Goal: Information Seeking & Learning: Learn about a topic

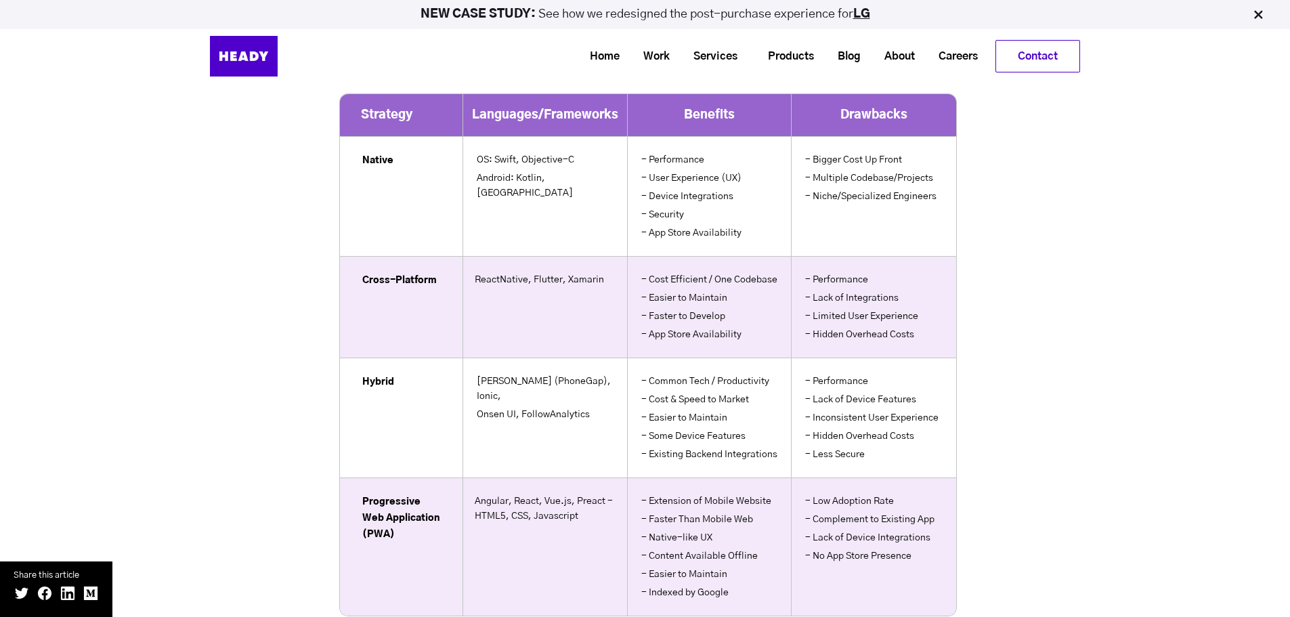
scroll to position [9683, 0]
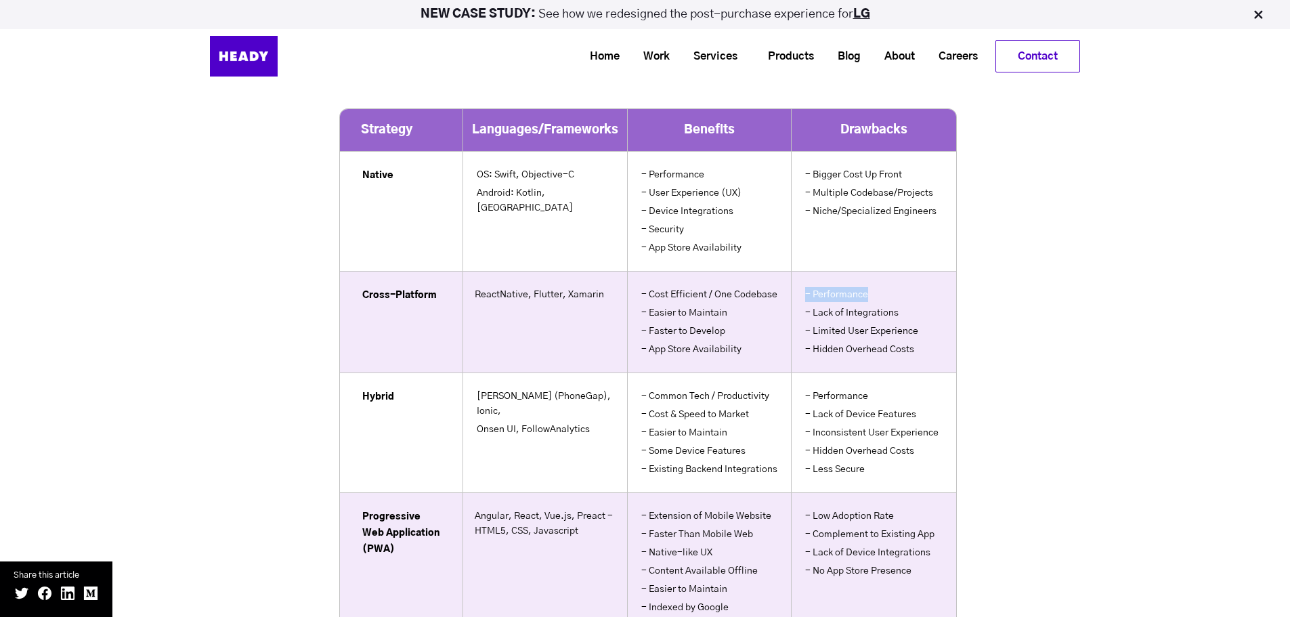
drag, startPoint x: 797, startPoint y: 275, endPoint x: 883, endPoint y: 274, distance: 86.0
click at [883, 274] on td "- Performance - Lack of Integrations - Limited User Experience - Hidden Overhea…" at bounding box center [874, 322] width 165 height 102
click at [937, 305] on li "- Lack of Integrations" at bounding box center [873, 314] width 141 height 18
drag, startPoint x: 810, startPoint y: 154, endPoint x: 910, endPoint y: 151, distance: 100.3
click at [900, 167] on li "- Bigger Cost Up Front" at bounding box center [873, 176] width 141 height 18
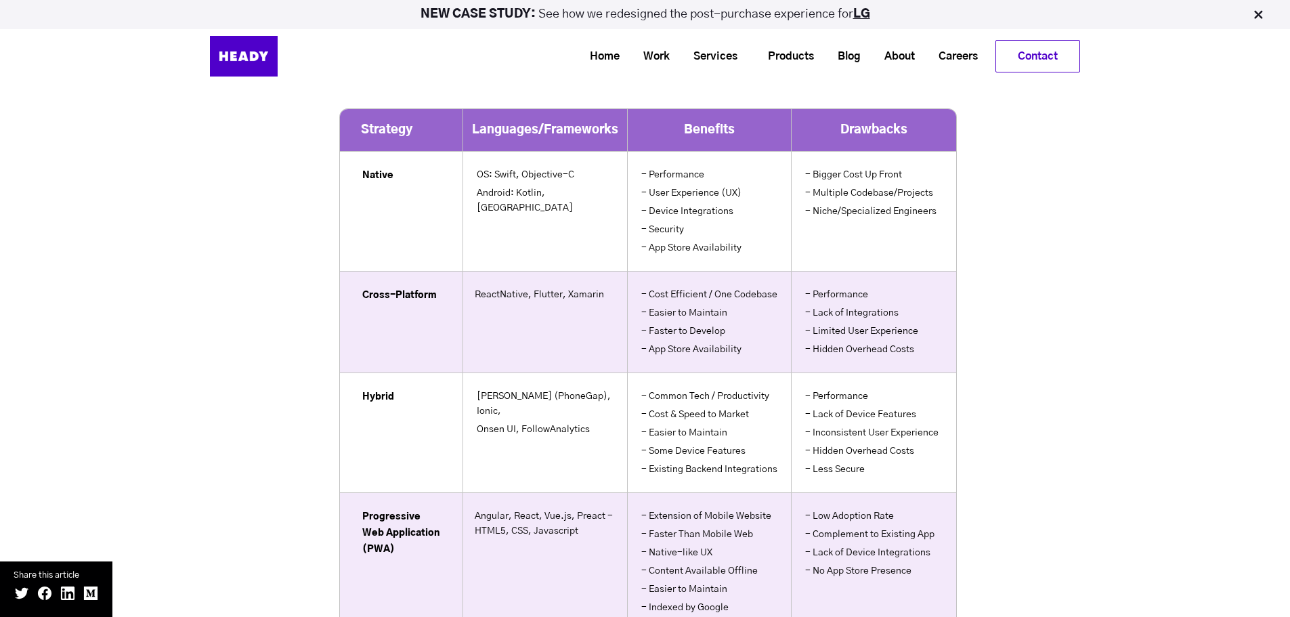
click at [910, 167] on li "- Bigger Cost Up Front" at bounding box center [873, 176] width 141 height 18
drag, startPoint x: 913, startPoint y: 152, endPoint x: 800, endPoint y: 148, distance: 113.1
click at [800, 151] on td "- Bigger Cost Up Front - Multiple Codebase/Projects - Niche/Specialized Enginee…" at bounding box center [874, 211] width 165 height 120
drag, startPoint x: 996, startPoint y: 196, endPoint x: 993, endPoint y: 211, distance: 15.3
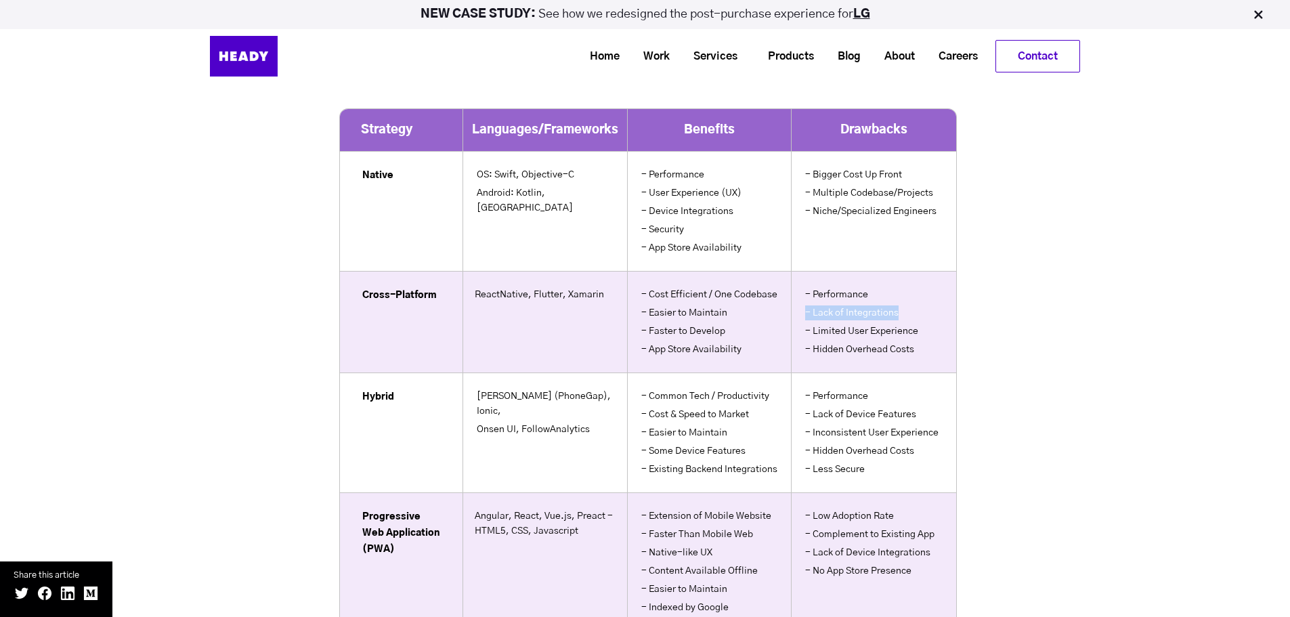
click at [798, 298] on td "- Performance - Lack of Integrations - Limited User Experience - Hidden Overhea…" at bounding box center [874, 322] width 165 height 102
click at [804, 324] on li "- Limited User Experience" at bounding box center [873, 333] width 141 height 18
drag, startPoint x: 918, startPoint y: 334, endPoint x: 861, endPoint y: 342, distance: 58.1
click at [817, 342] on td "- Performance - Lack of Integrations - Limited User Experience - Hidden Overhea…" at bounding box center [874, 322] width 165 height 102
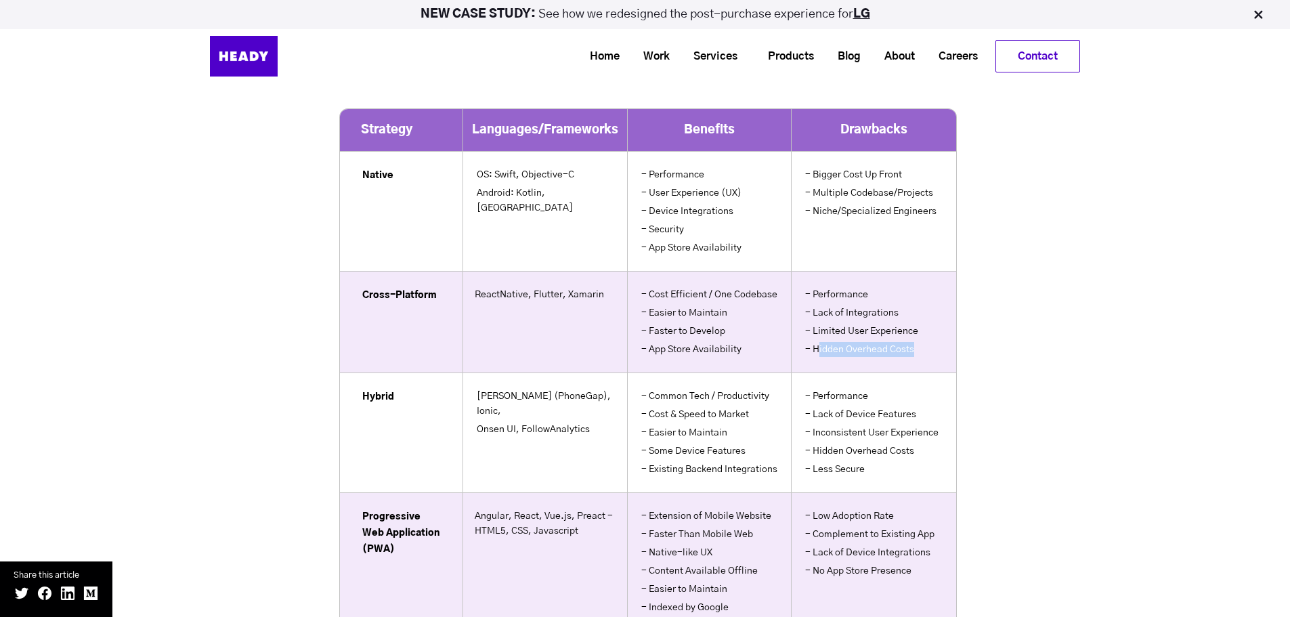
click at [916, 343] on td "- Performance - Lack of Integrations - Limited User Experience - Hidden Overhea…" at bounding box center [874, 322] width 165 height 102
click at [927, 340] on td "- Performance - Lack of Integrations - Limited User Experience - Hidden Overhea…" at bounding box center [874, 322] width 165 height 102
click at [854, 342] on li "- Hidden Overhead Costs" at bounding box center [873, 349] width 141 height 15
click at [940, 341] on td "- Performance - Lack of Integrations - Limited User Experience - Hidden Overhea…" at bounding box center [874, 322] width 165 height 102
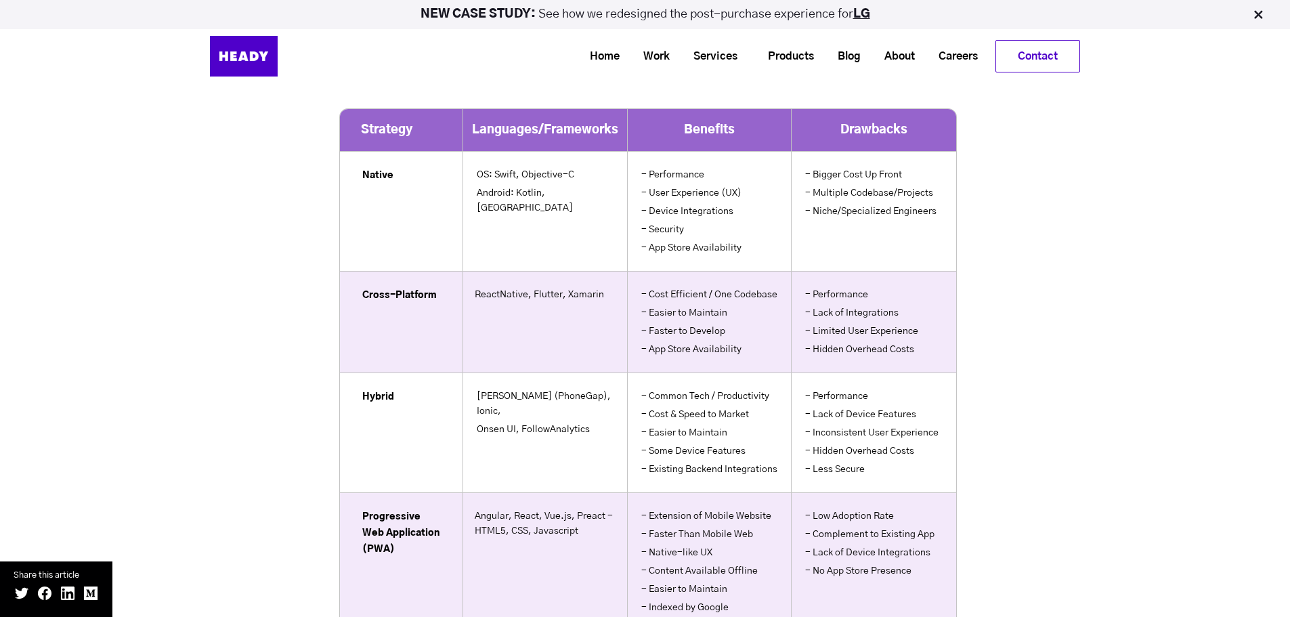
click at [945, 337] on td "- Performance - Lack of Integrations - Limited User Experience - Hidden Overhea…" at bounding box center [874, 322] width 165 height 102
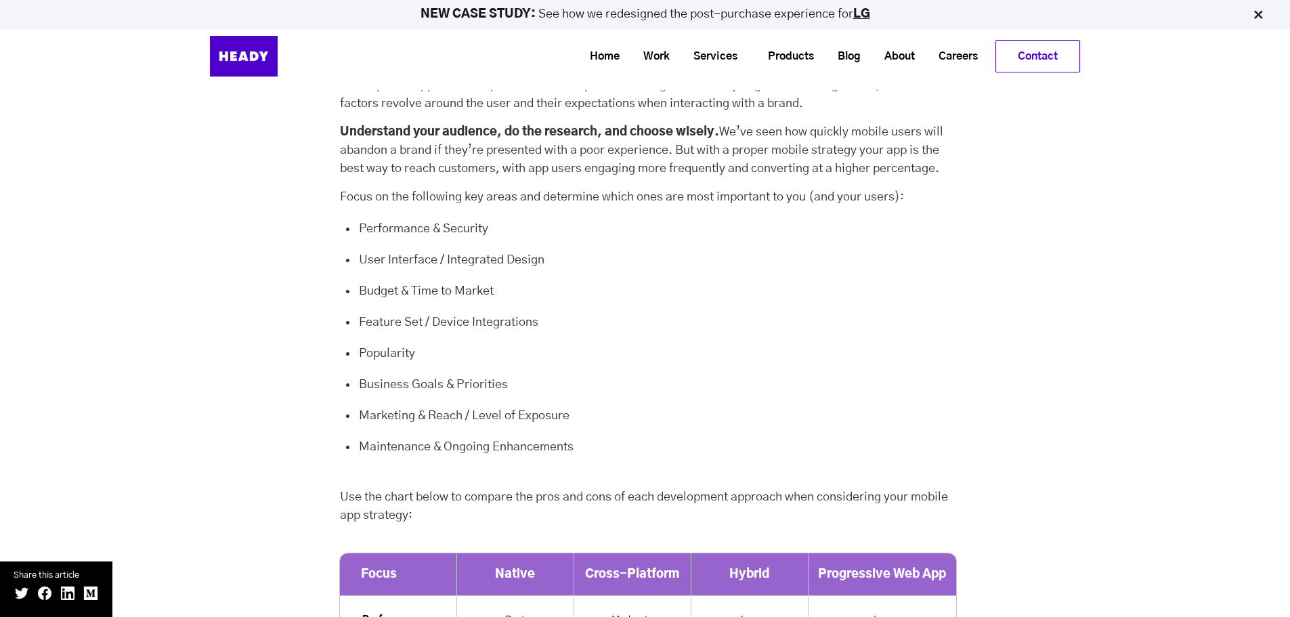
scroll to position [10427, 0]
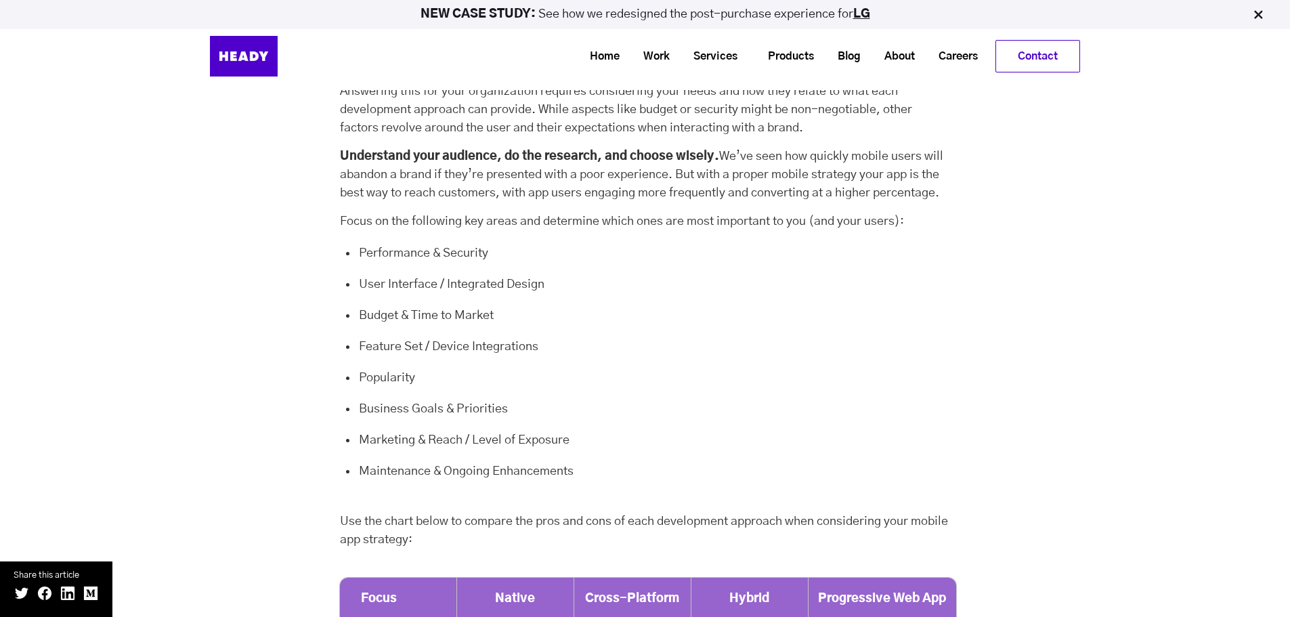
click at [461, 255] on ul "Performance & Security User Interface / Integrated Design Budget & Time to Mark…" at bounding box center [654, 371] width 594 height 255
drag, startPoint x: 363, startPoint y: 232, endPoint x: 490, endPoint y: 232, distance: 126.6
click at [485, 244] on li "Performance & Security" at bounding box center [654, 255] width 594 height 22
click at [523, 244] on li "Performance & Security" at bounding box center [654, 255] width 594 height 22
drag, startPoint x: 530, startPoint y: 235, endPoint x: 353, endPoint y: 239, distance: 177.4
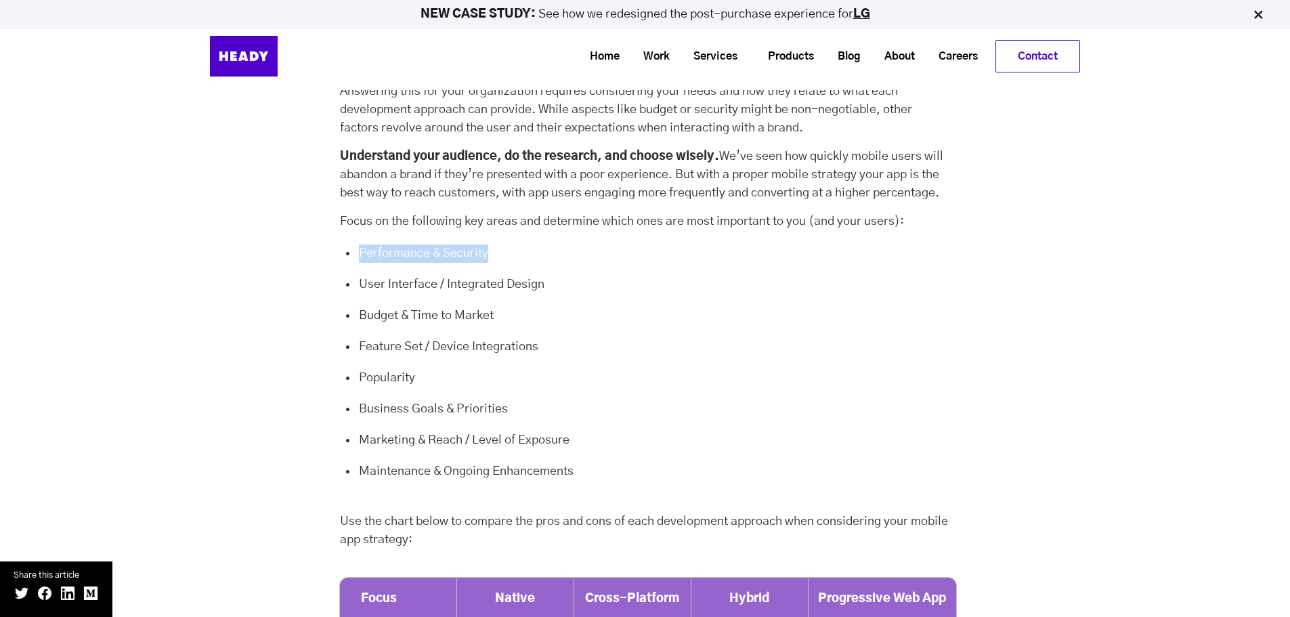
click at [353, 239] on div "So Which Mobile Application Strategy Is Best? Now that we have a clear understa…" at bounding box center [645, 257] width 611 height 639
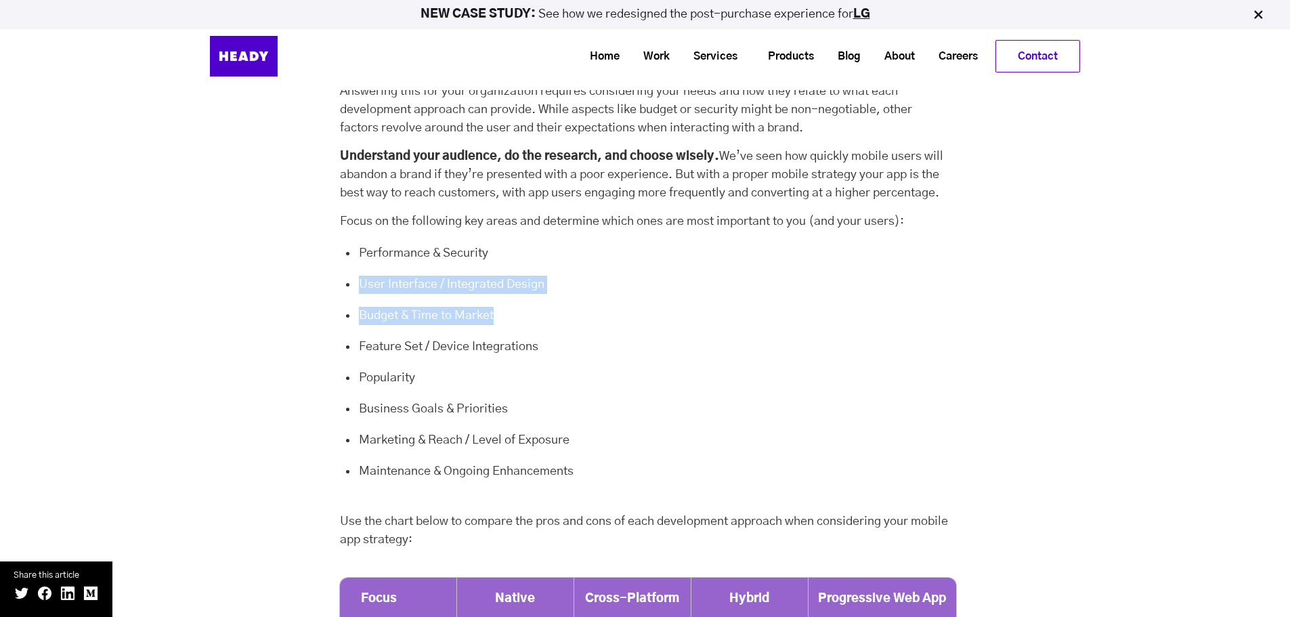
drag, startPoint x: 360, startPoint y: 275, endPoint x: 621, endPoint y: 299, distance: 262.4
click at [621, 299] on ul "Performance & Security User Interface / Integrated Design Budget & Time to Mark…" at bounding box center [654, 371] width 594 height 255
click at [603, 310] on li "Budget & Time to Market" at bounding box center [654, 318] width 594 height 22
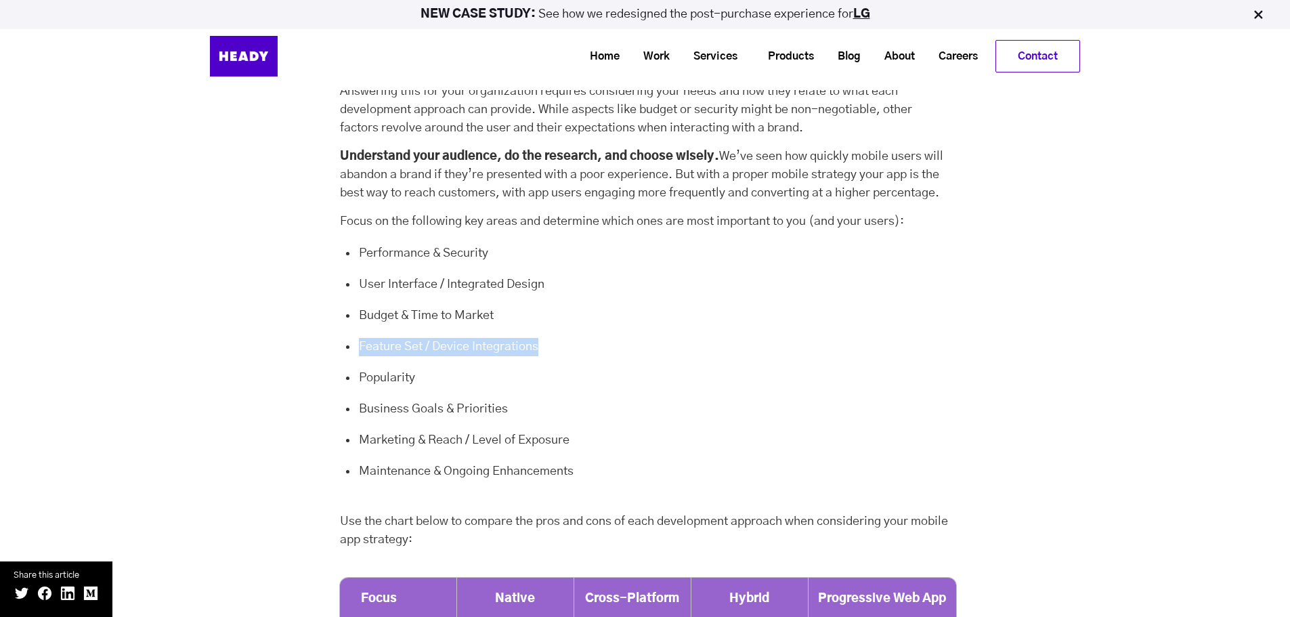
drag, startPoint x: 563, startPoint y: 326, endPoint x: 360, endPoint y: 327, distance: 203.1
click at [360, 338] on li "Feature Set / Device Integrations" at bounding box center [654, 349] width 594 height 22
drag, startPoint x: 360, startPoint y: 358, endPoint x: 539, endPoint y: 388, distance: 181.2
click at [439, 369] on li "Popularity" at bounding box center [654, 380] width 594 height 22
drag, startPoint x: 550, startPoint y: 393, endPoint x: 225, endPoint y: 429, distance: 326.4
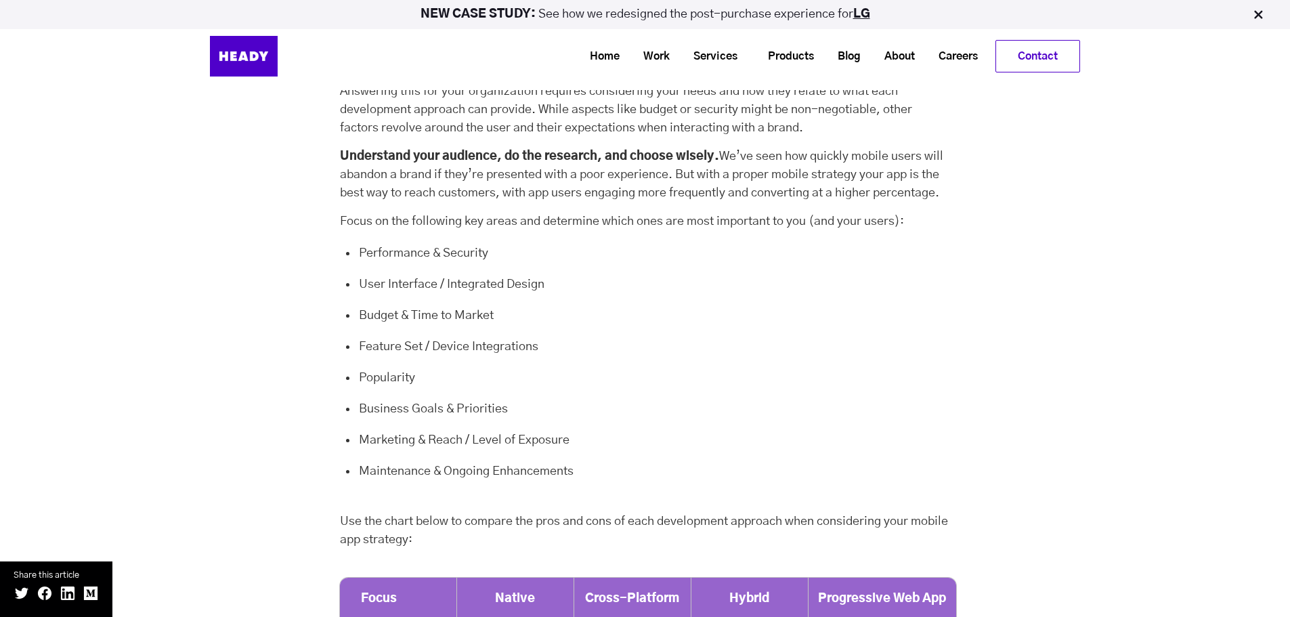
click at [226, 429] on div "So Which Mobile Application Strategy Is Best? Now that we have a clear understa…" at bounding box center [644, 612] width 1279 height 1435
drag, startPoint x: 340, startPoint y: 440, endPoint x: 755, endPoint y: 441, distance: 415.1
click at [755, 441] on div "So Which Mobile Application Strategy Is Best? Now that we have a clear understa…" at bounding box center [644, 612] width 1279 height 1435
drag, startPoint x: 710, startPoint y: 433, endPoint x: 283, endPoint y: 400, distance: 428.5
click at [280, 413] on div "So Which Mobile Application Strategy Is Best? Now that we have a clear understa…" at bounding box center [644, 612] width 1279 height 1435
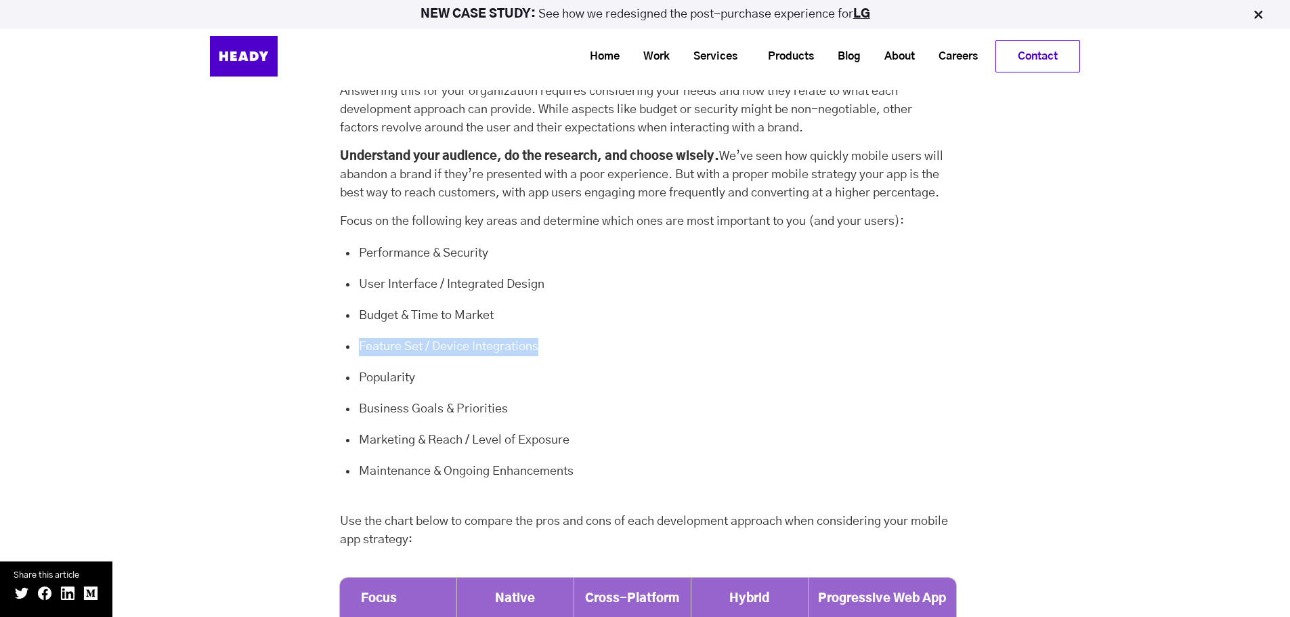
drag, startPoint x: 341, startPoint y: 313, endPoint x: 609, endPoint y: 313, distance: 268.1
click at [609, 313] on div "So Which Mobile Application Strategy Is Best? Now that we have a clear understa…" at bounding box center [644, 612] width 1279 height 1435
drag, startPoint x: 566, startPoint y: 299, endPoint x: 316, endPoint y: 285, distance: 250.9
click at [316, 285] on div "So Which Mobile Application Strategy Is Best? Now that we have a clear understa…" at bounding box center [644, 612] width 1279 height 1435
drag, startPoint x: 336, startPoint y: 258, endPoint x: 636, endPoint y: 257, distance: 300.0
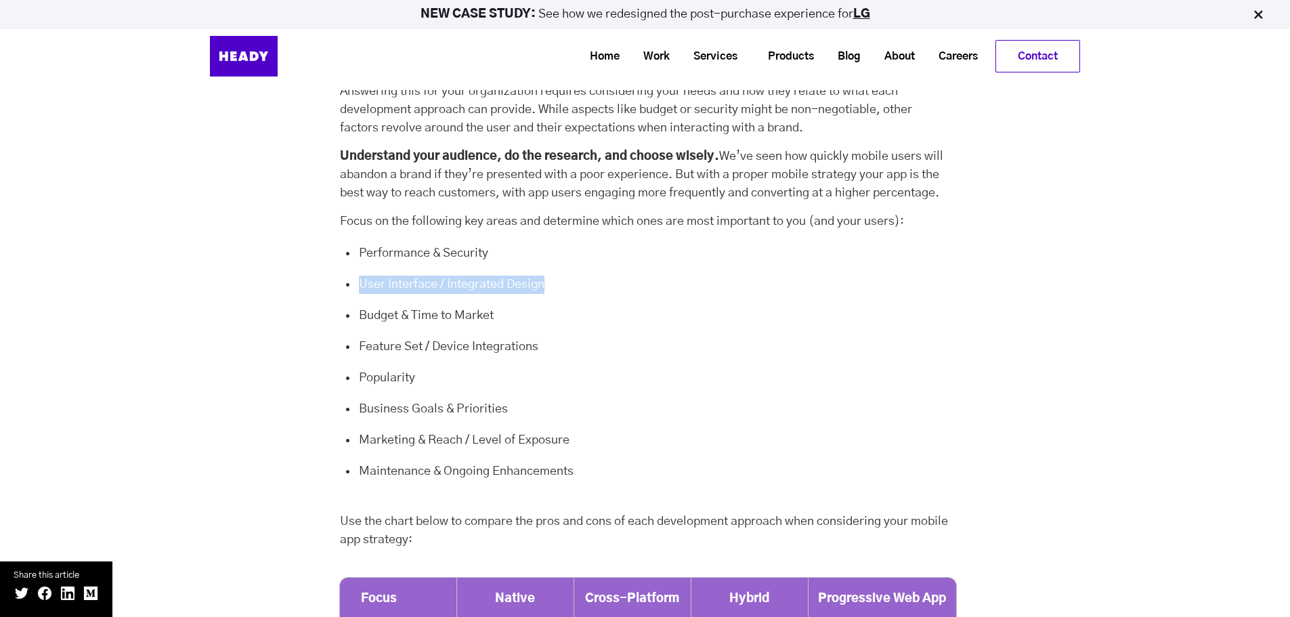
drag, startPoint x: 579, startPoint y: 238, endPoint x: 333, endPoint y: 221, distance: 246.4
click at [344, 228] on div "So Which Mobile Application Strategy Is Best? Now that we have a clear understa…" at bounding box center [645, 257] width 611 height 639
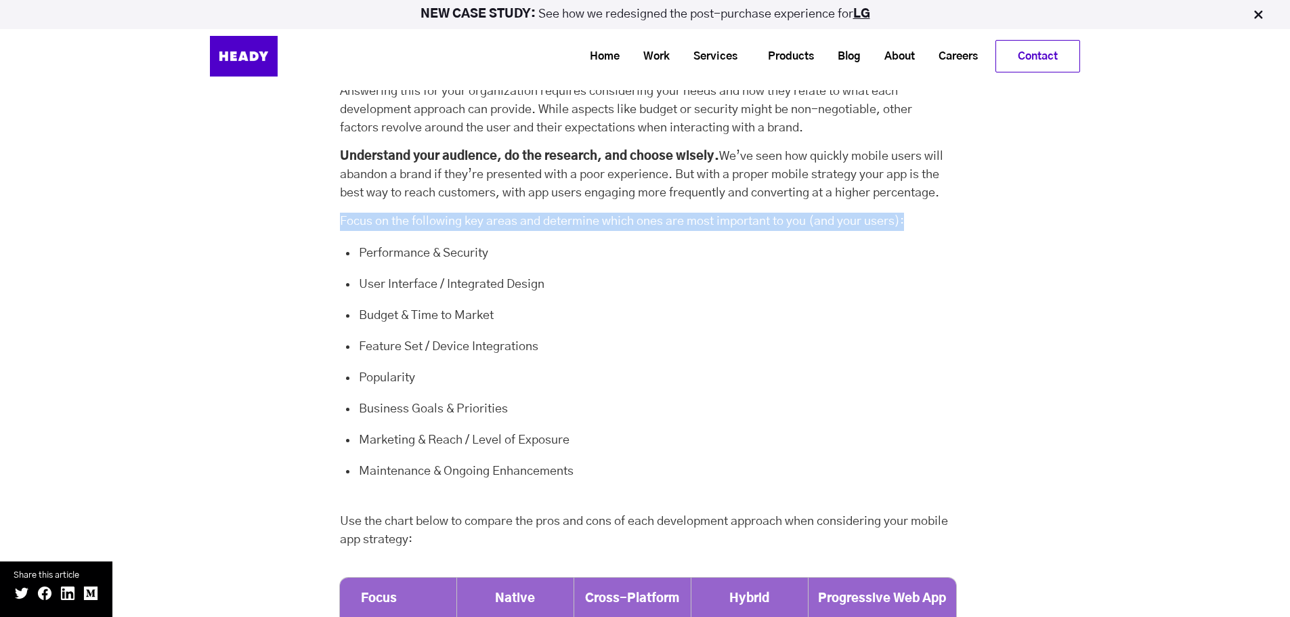
drag, startPoint x: 313, startPoint y: 196, endPoint x: 981, endPoint y: 192, distance: 668.3
click at [981, 192] on div "So Which Mobile Application Strategy Is Best? Now that we have a clear understa…" at bounding box center [644, 612] width 1279 height 1435
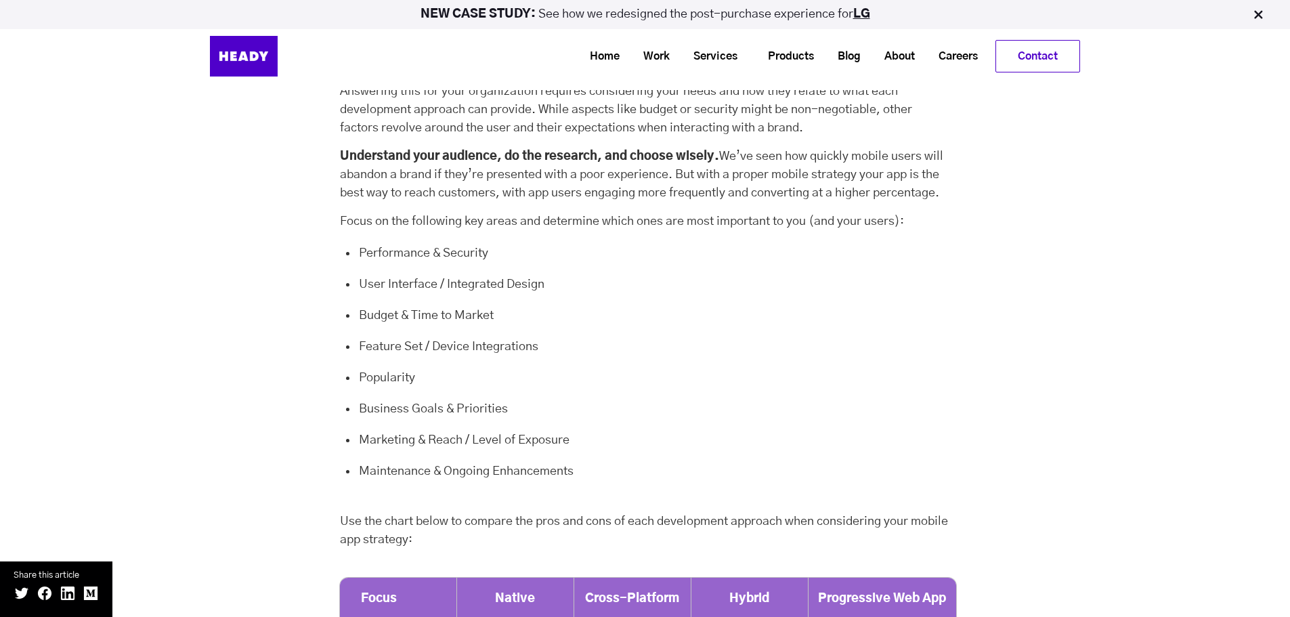
click at [908, 276] on li "User Interface / Integrated Design" at bounding box center [654, 287] width 594 height 22
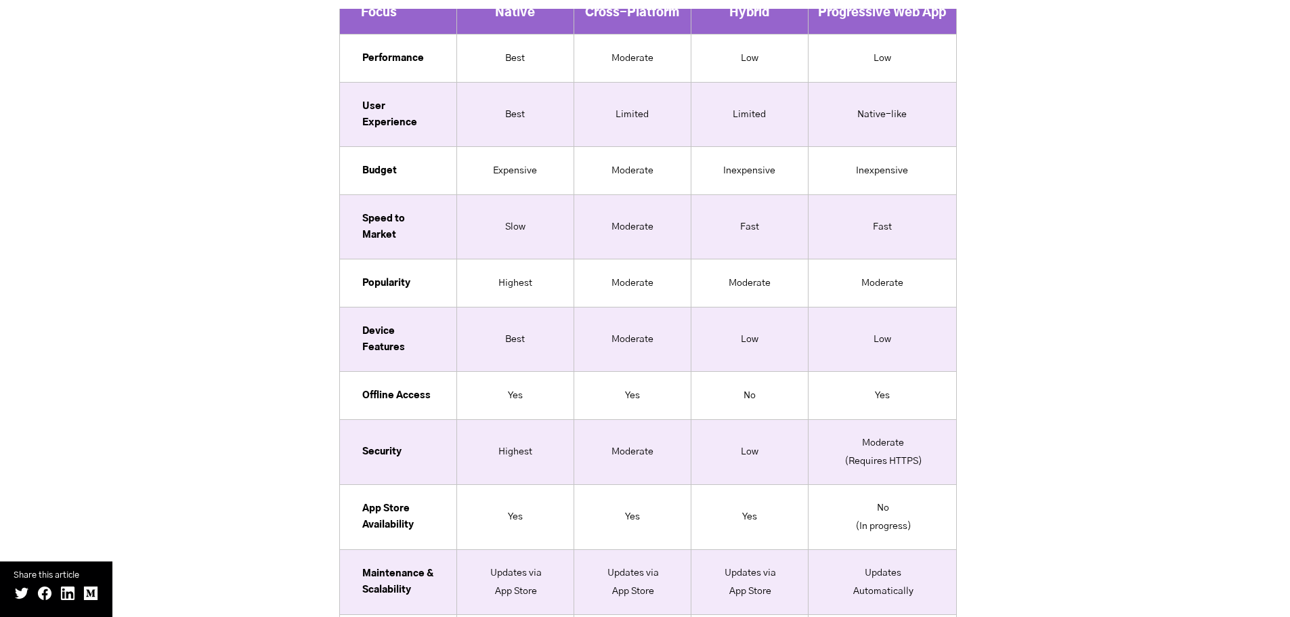
scroll to position [11037, 0]
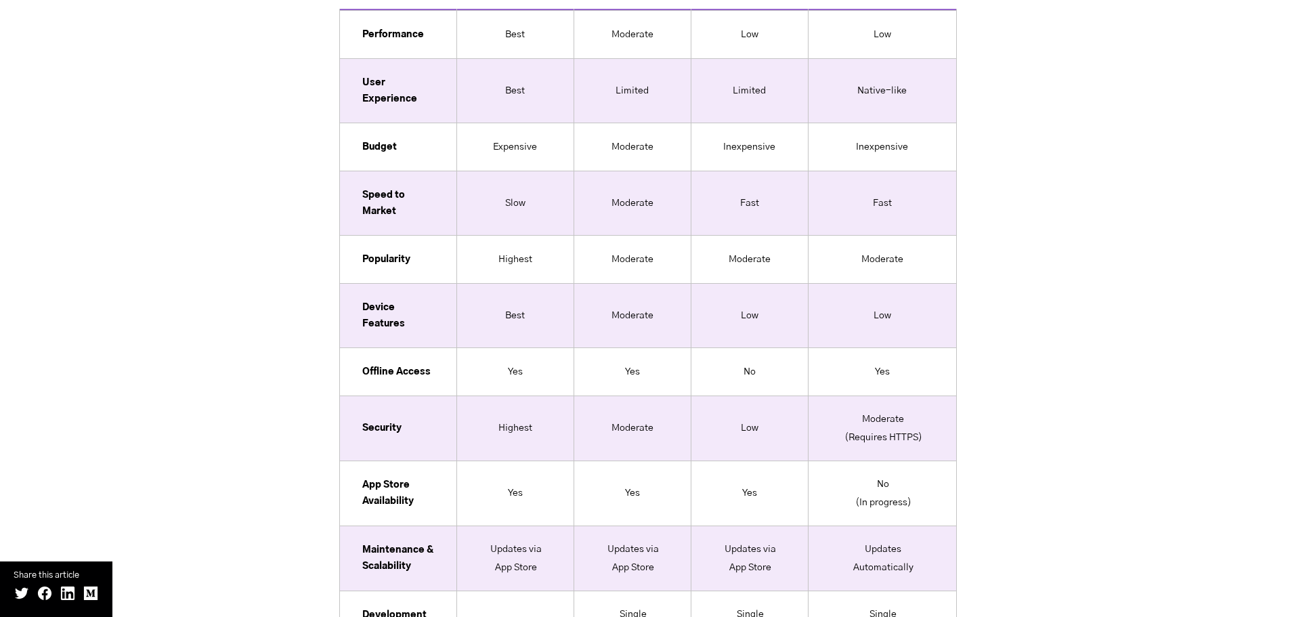
click at [632, 355] on td "Yes" at bounding box center [632, 371] width 117 height 48
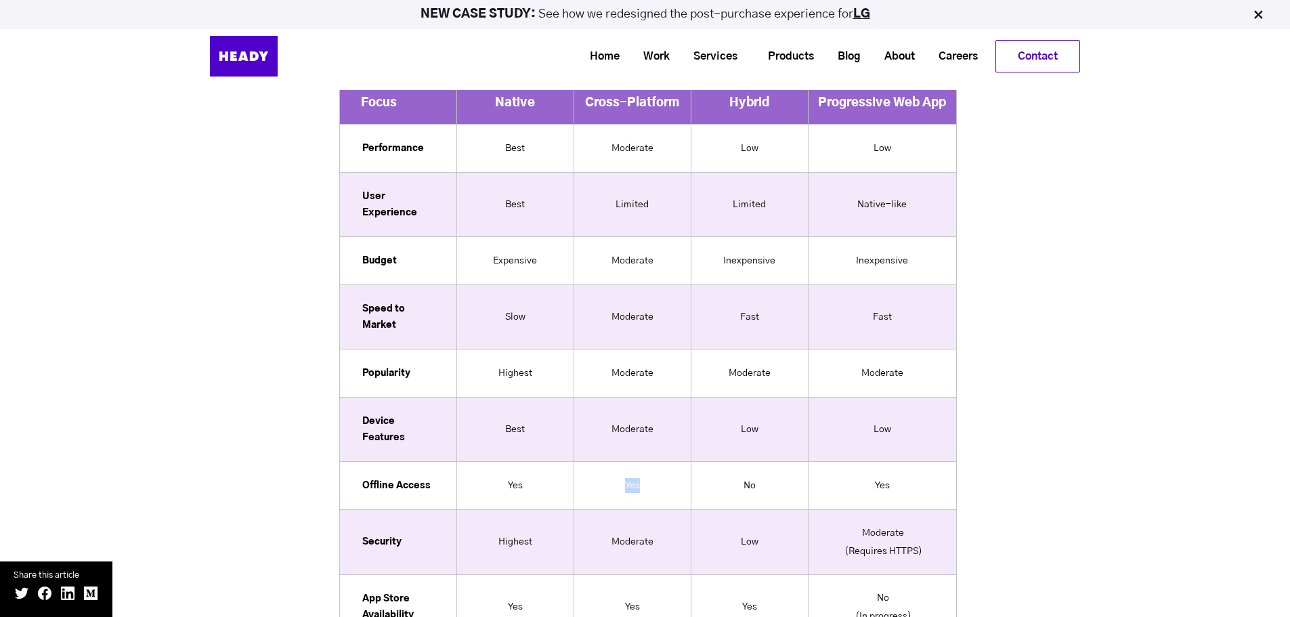
scroll to position [10901, 0]
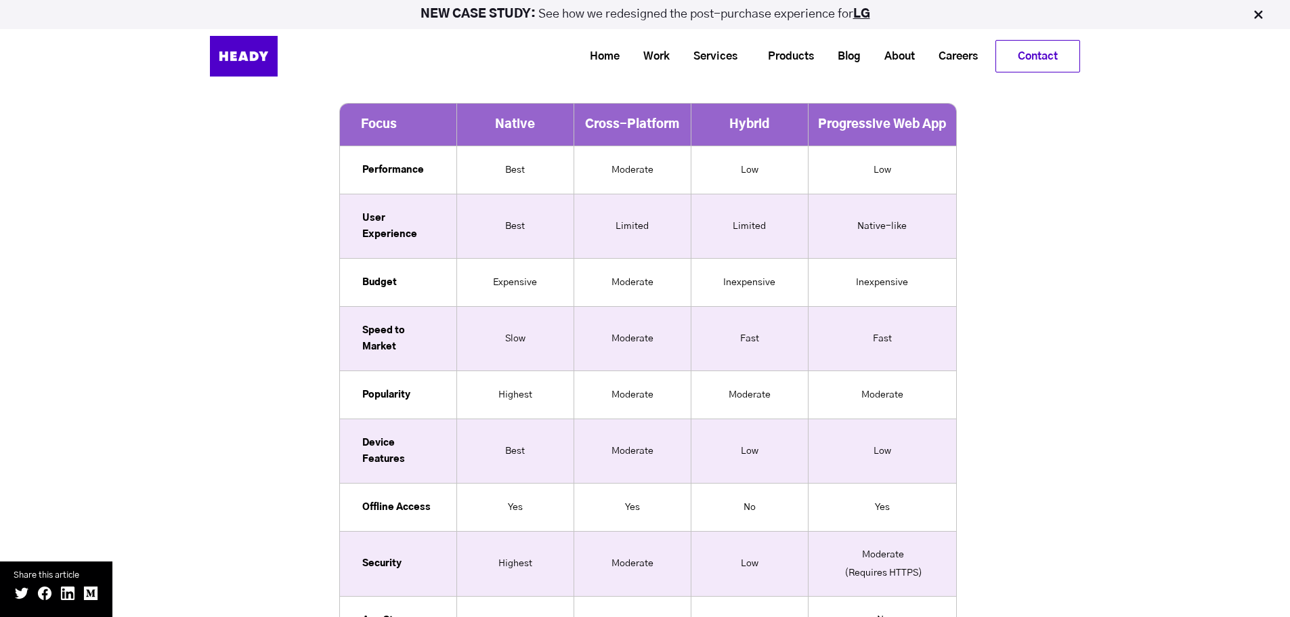
click at [874, 547] on li "Moderate" at bounding box center [882, 556] width 125 height 18
click at [649, 433] on td "Moderate" at bounding box center [632, 450] width 117 height 64
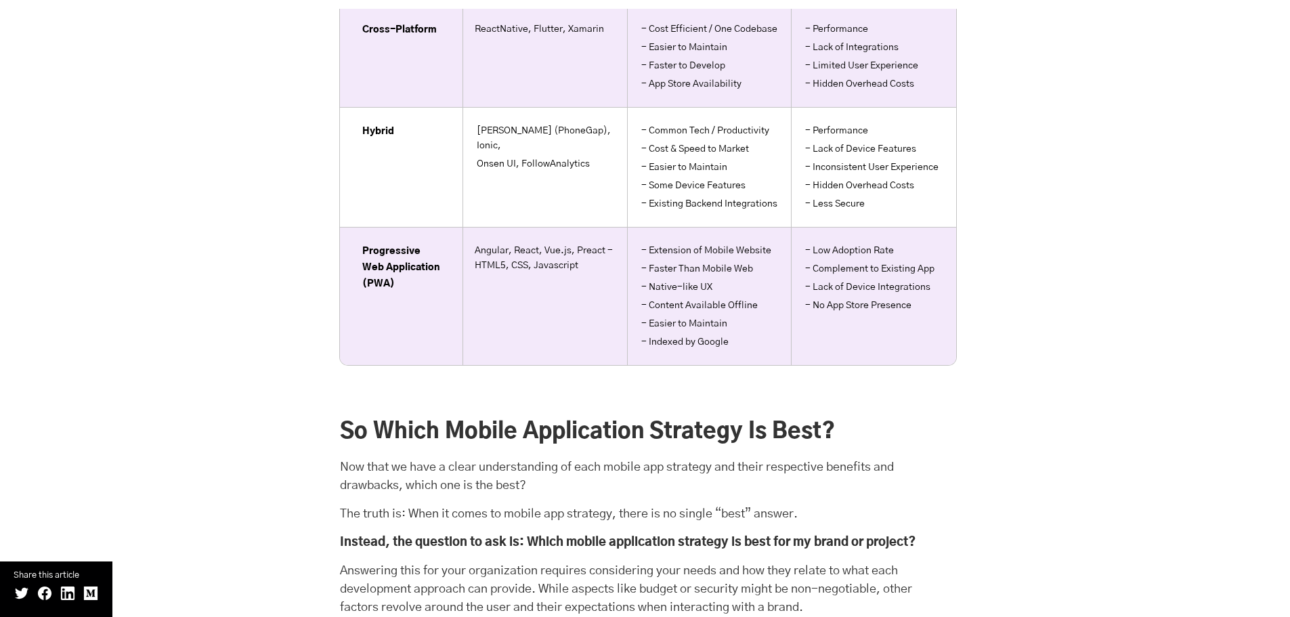
scroll to position [10156, 0]
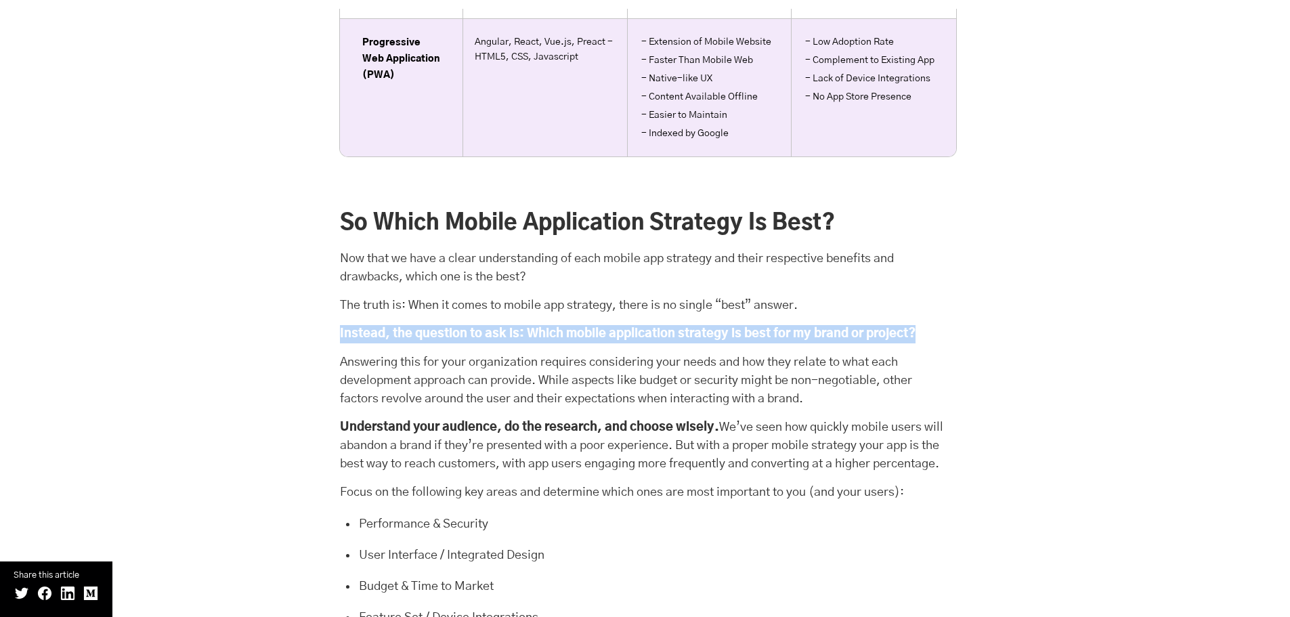
drag, startPoint x: 351, startPoint y: 322, endPoint x: 937, endPoint y: 316, distance: 585.7
click at [940, 325] on p "Instead, the question to ask is: Which mobile application strategy is best for …" at bounding box center [645, 334] width 611 height 18
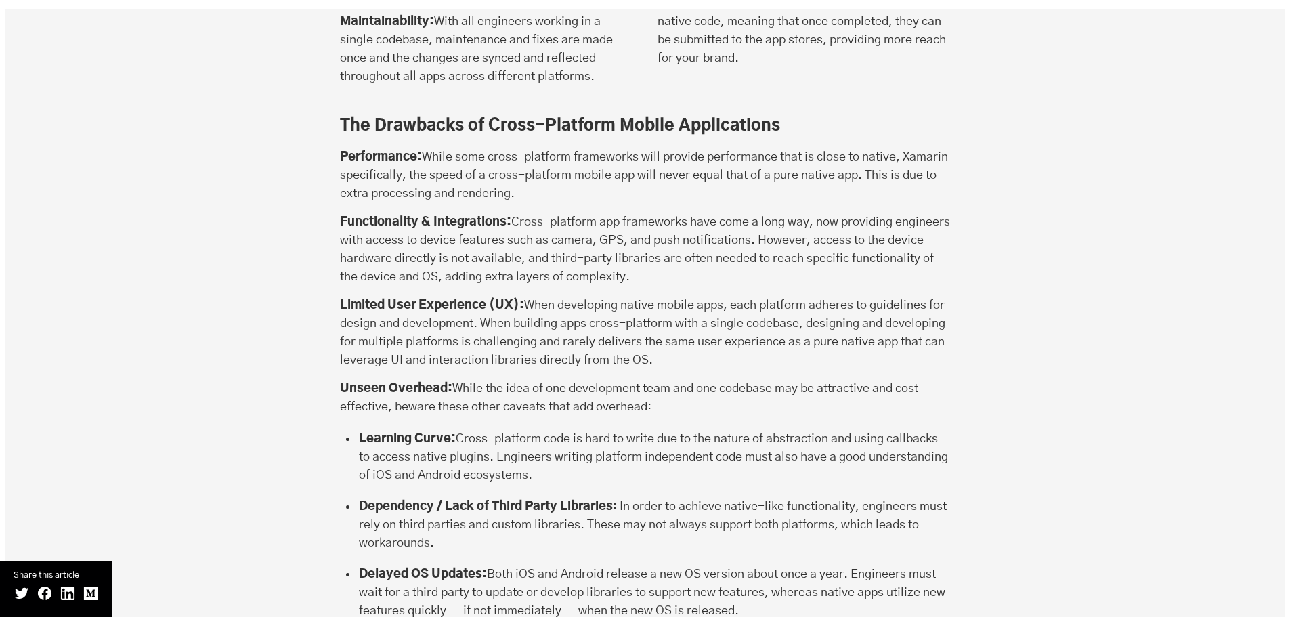
scroll to position [5688, 0]
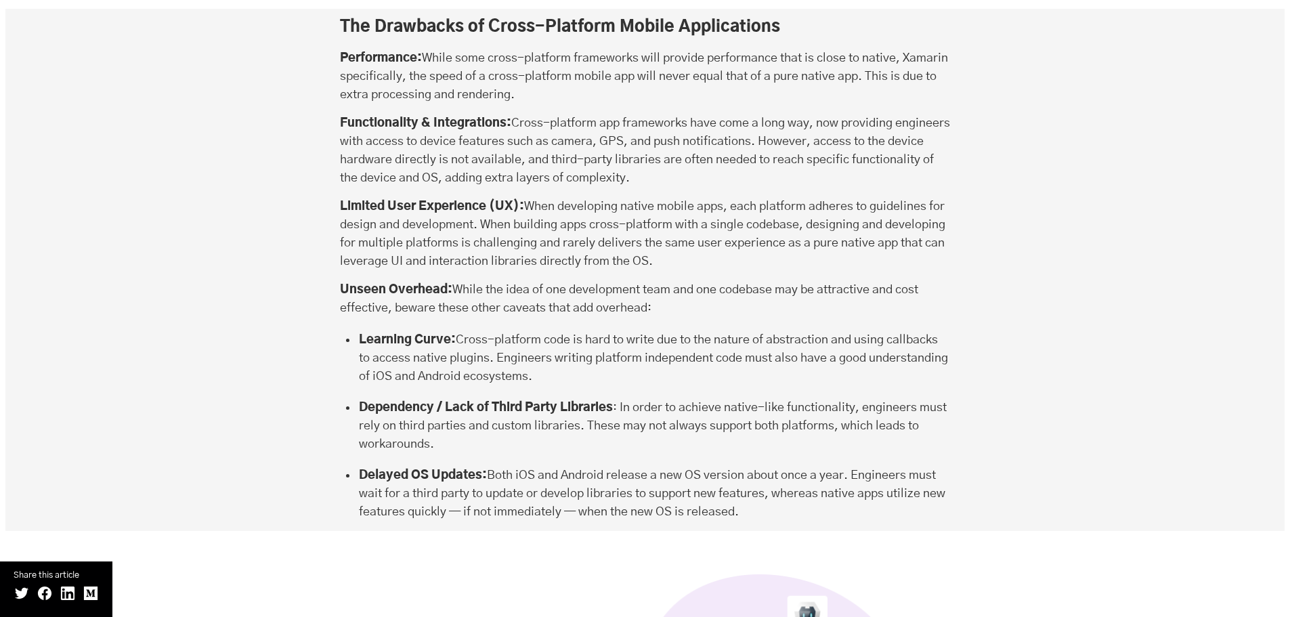
click at [510, 402] on strong "Dependency / Lack of Third Party Libraries" at bounding box center [486, 408] width 254 height 12
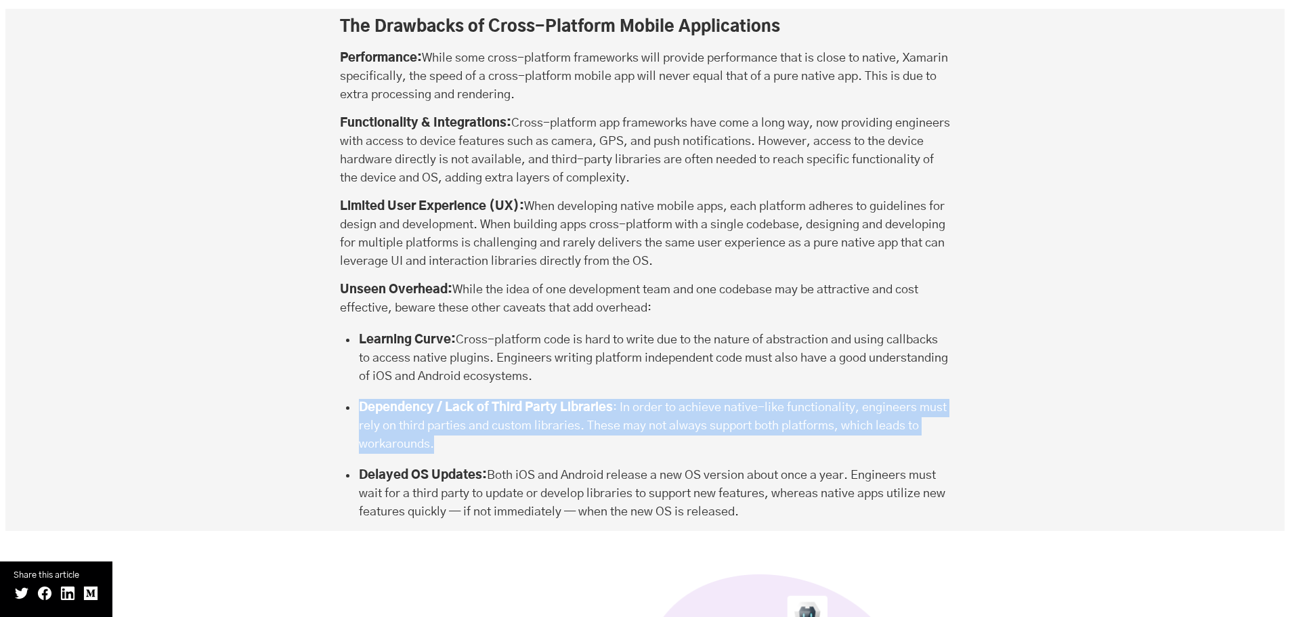
click at [510, 402] on strong "Dependency / Lack of Third Party Libraries" at bounding box center [486, 408] width 254 height 12
click at [541, 402] on strong "Dependency / Lack of Third Party Libraries" at bounding box center [486, 408] width 254 height 12
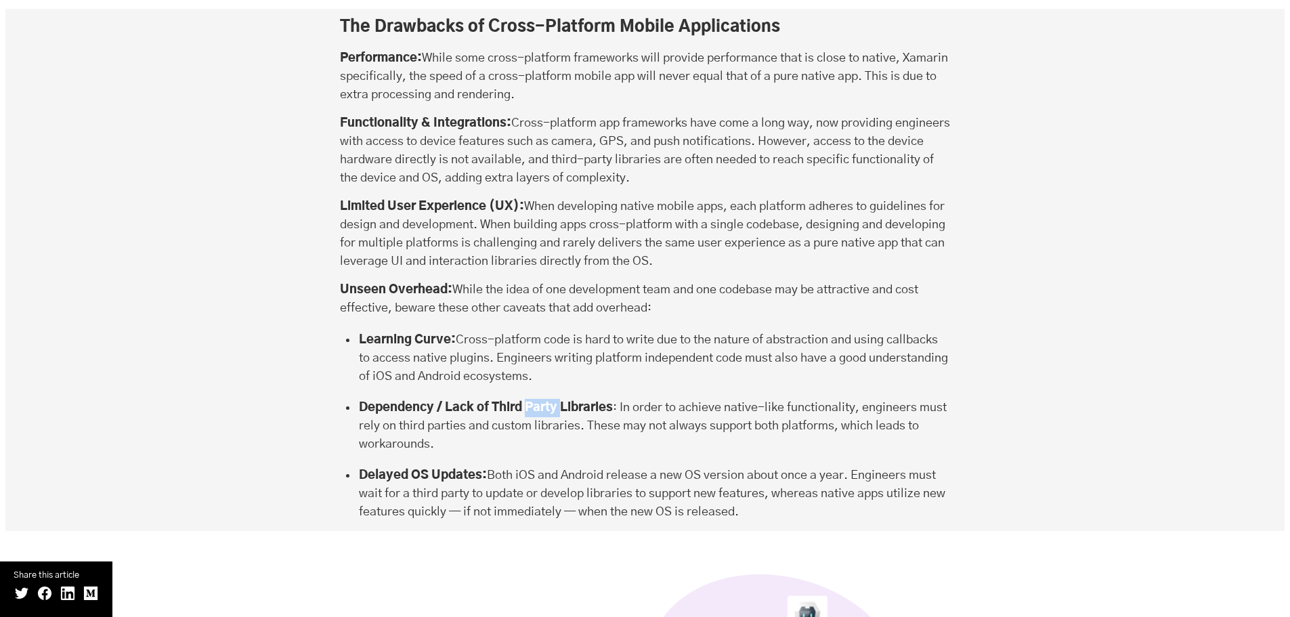
click at [541, 402] on strong "Dependency / Lack of Third Party Libraries" at bounding box center [486, 408] width 254 height 12
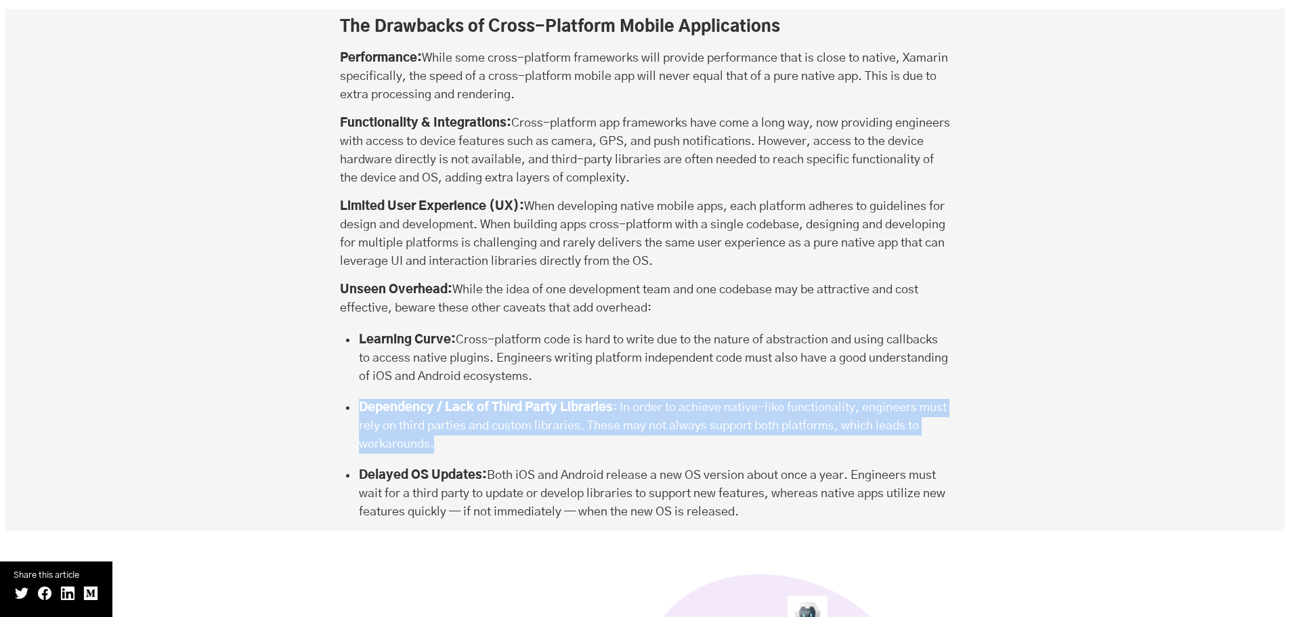
click at [541, 402] on strong "Dependency / Lack of Third Party Libraries" at bounding box center [486, 408] width 254 height 12
click at [603, 399] on li "Dependency / Lack of Third Party Libraries : In order to achieve native-like fu…" at bounding box center [654, 428] width 594 height 58
drag, startPoint x: 620, startPoint y: 362, endPoint x: 624, endPoint y: 385, distance: 22.8
click at [624, 399] on li "Dependency / Lack of Third Party Libraries : In order to achieve native-like fu…" at bounding box center [654, 428] width 594 height 58
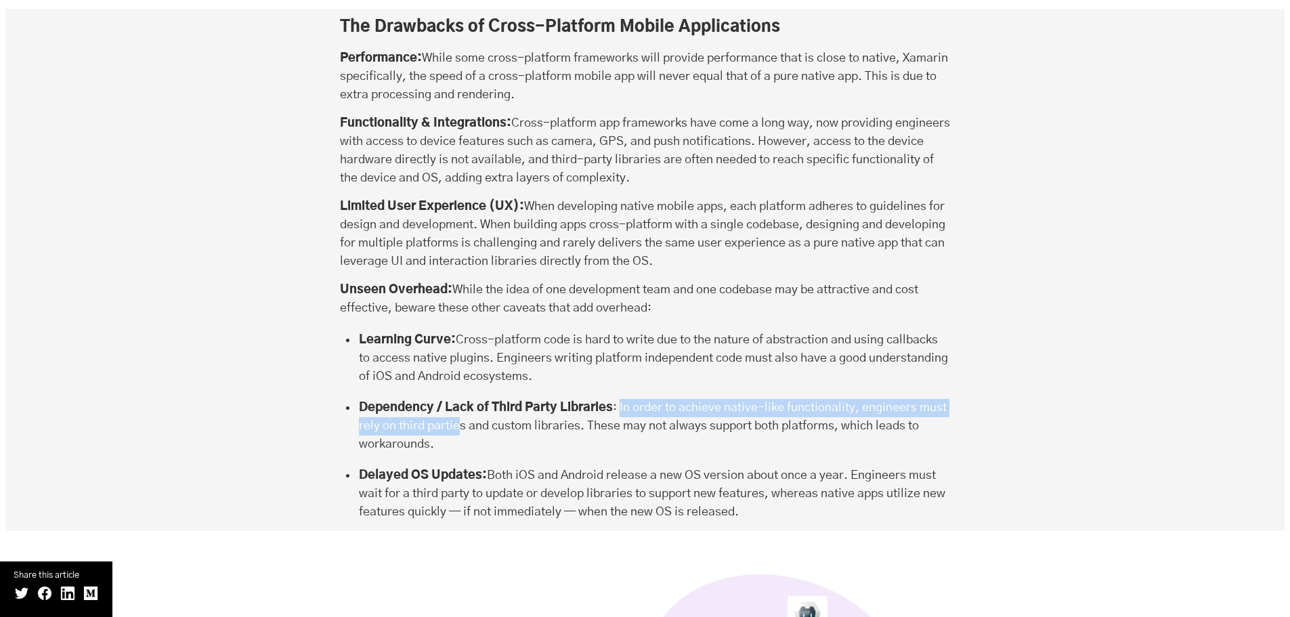
drag, startPoint x: 624, startPoint y: 351, endPoint x: 493, endPoint y: 366, distance: 131.6
click at [493, 399] on li "Dependency / Lack of Third Party Libraries : In order to achieve native-like fu…" at bounding box center [654, 428] width 594 height 58
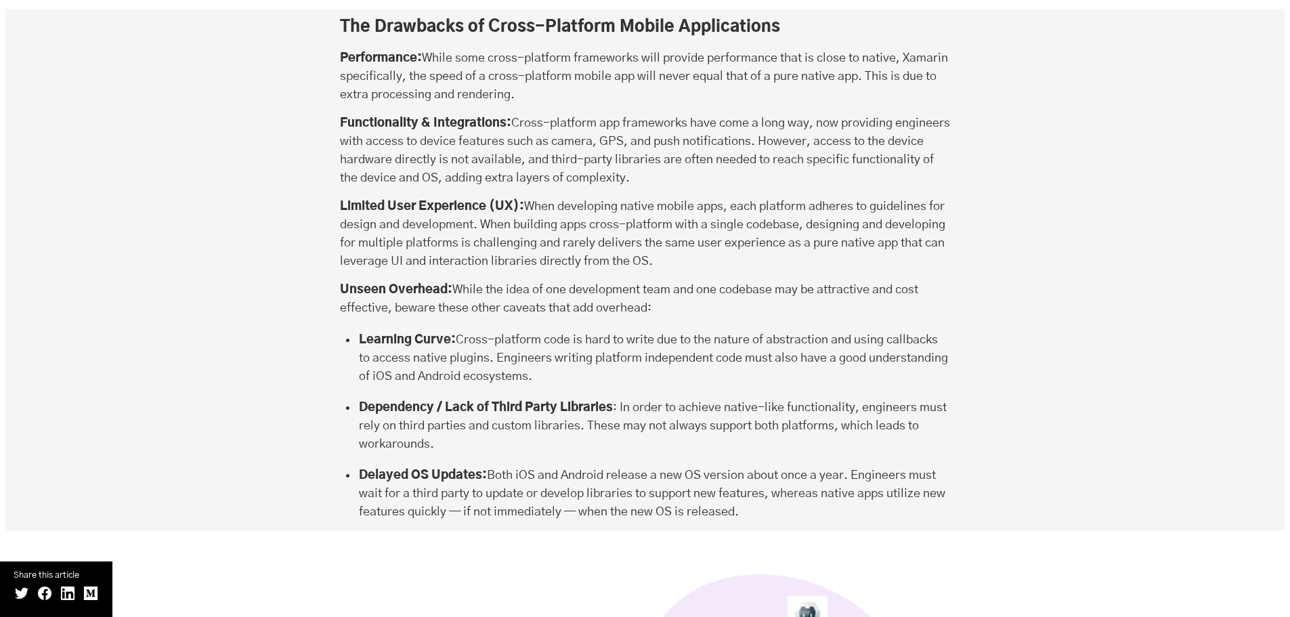
click at [483, 331] on li "Learning Curve: Cross-platform code is hard to write due to the nature of abstr…" at bounding box center [654, 360] width 594 height 58
drag, startPoint x: 458, startPoint y: 282, endPoint x: 616, endPoint y: 322, distance: 163.2
click at [616, 331] on li "Learning Curve: Cross-platform code is hard to write due to the nature of abstr…" at bounding box center [654, 360] width 594 height 58
click at [699, 281] on p "Unseen Overhead: While the idea of one development team and one codebase may be…" at bounding box center [645, 299] width 611 height 37
drag, startPoint x: 461, startPoint y: 280, endPoint x: 621, endPoint y: 319, distance: 164.4
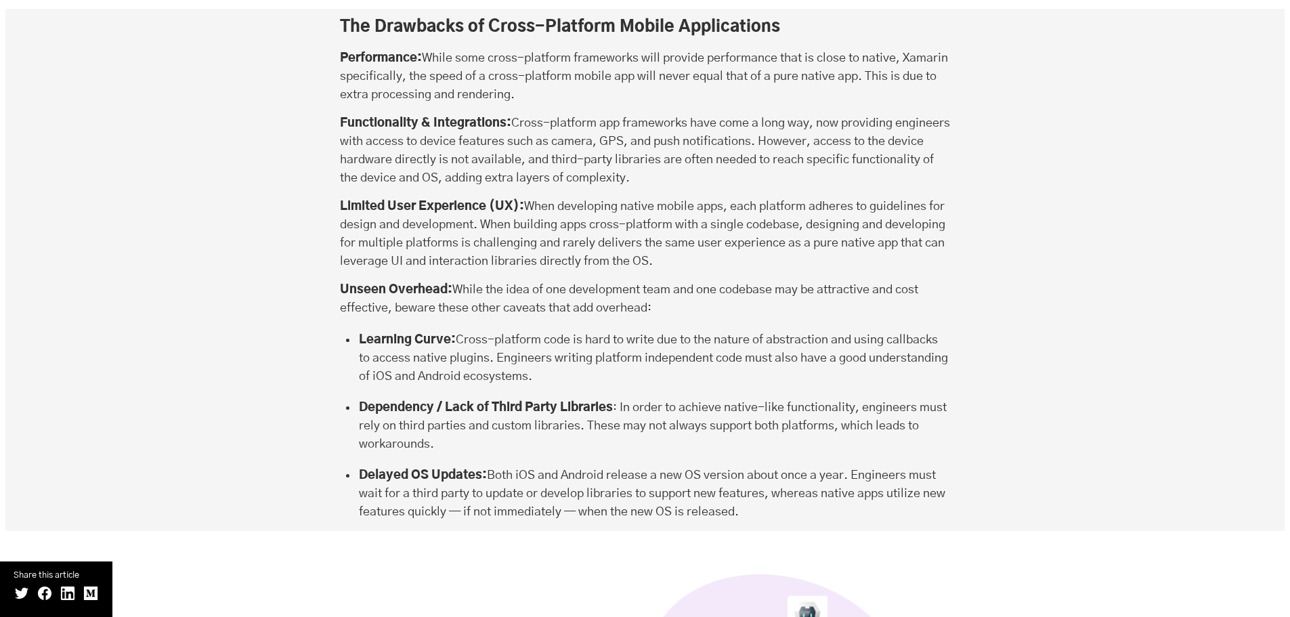
click at [621, 331] on li "Learning Curve: Cross-platform code is hard to write due to the nature of abstr…" at bounding box center [654, 360] width 594 height 58
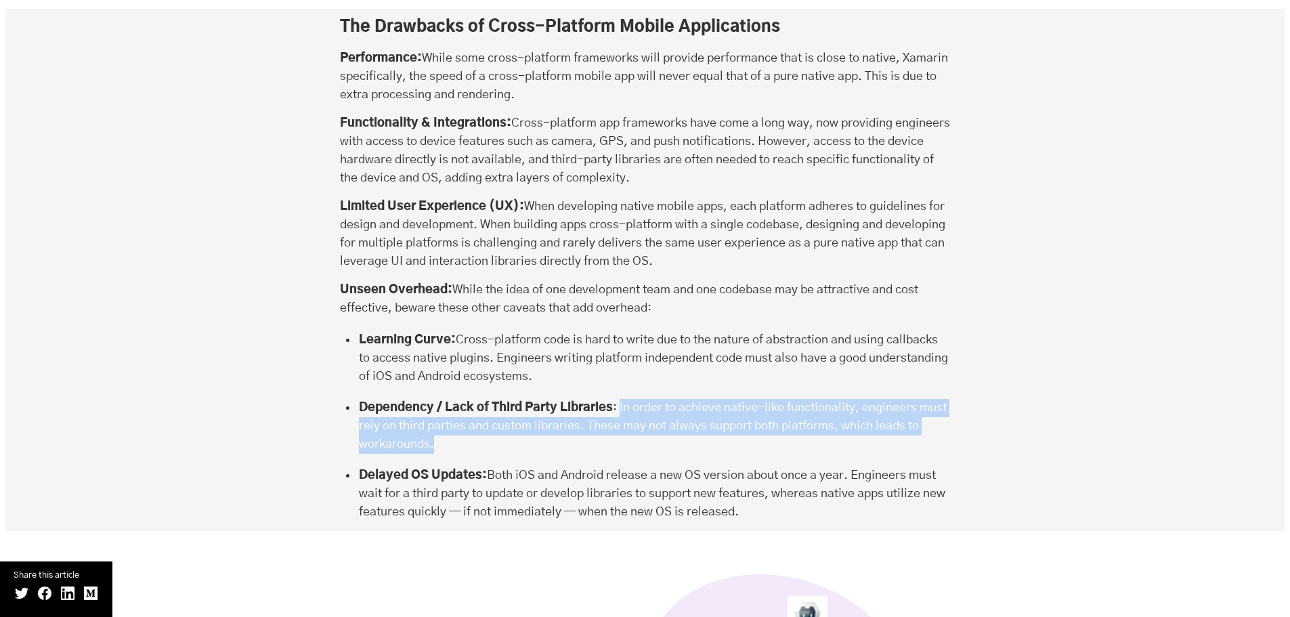
drag, startPoint x: 623, startPoint y: 351, endPoint x: 599, endPoint y: 391, distance: 46.4
click at [599, 399] on li "Dependency / Lack of Third Party Libraries : In order to achieve native-like fu…" at bounding box center [654, 428] width 594 height 58
click at [612, 399] on li "Dependency / Lack of Third Party Libraries : In order to achieve native-like fu…" at bounding box center [654, 428] width 594 height 58
click at [627, 399] on li "Dependency / Lack of Third Party Libraries : In order to achieve native-like fu…" at bounding box center [654, 428] width 594 height 58
drag, startPoint x: 626, startPoint y: 355, endPoint x: 620, endPoint y: 383, distance: 27.6
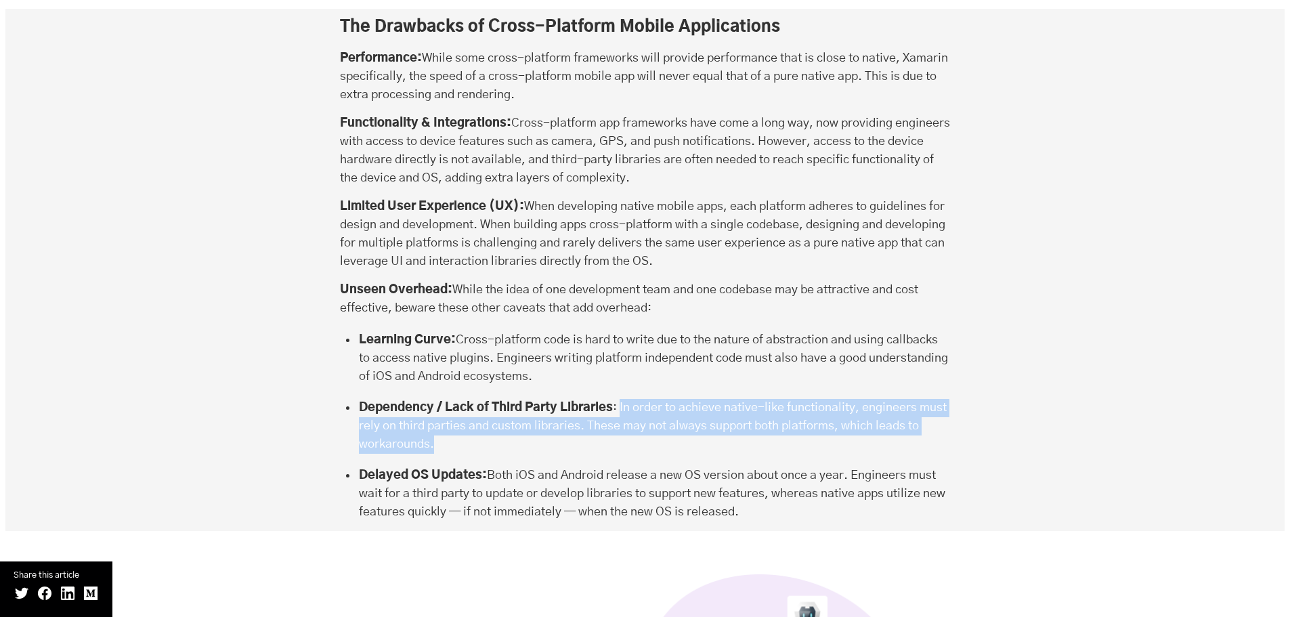
click at [620, 399] on li "Dependency / Lack of Third Party Libraries : In order to achieve native-like fu…" at bounding box center [654, 428] width 594 height 58
drag, startPoint x: 634, startPoint y: 321, endPoint x: 461, endPoint y: 295, distance: 175.3
click at [461, 331] on li "Learning Curve: Cross-platform code is hard to write due to the nature of abstr…" at bounding box center [654, 360] width 594 height 58
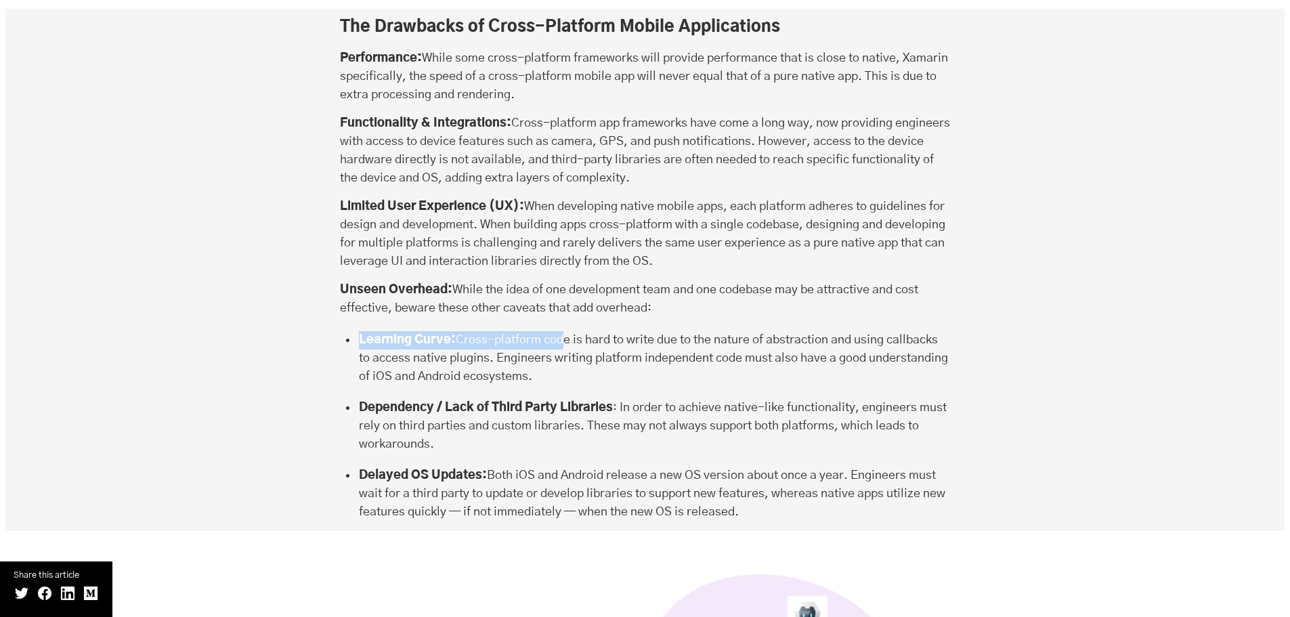
drag, startPoint x: 647, startPoint y: 255, endPoint x: 560, endPoint y: 274, distance: 89.4
click at [560, 274] on div "The Drawbacks of Cross-Platform Mobile Applications Performance: While some cro…" at bounding box center [645, 268] width 611 height 505
click at [563, 342] on ul "Learning Curve: Cross-platform code is hard to write due to the nature of abstr…" at bounding box center [654, 426] width 594 height 190
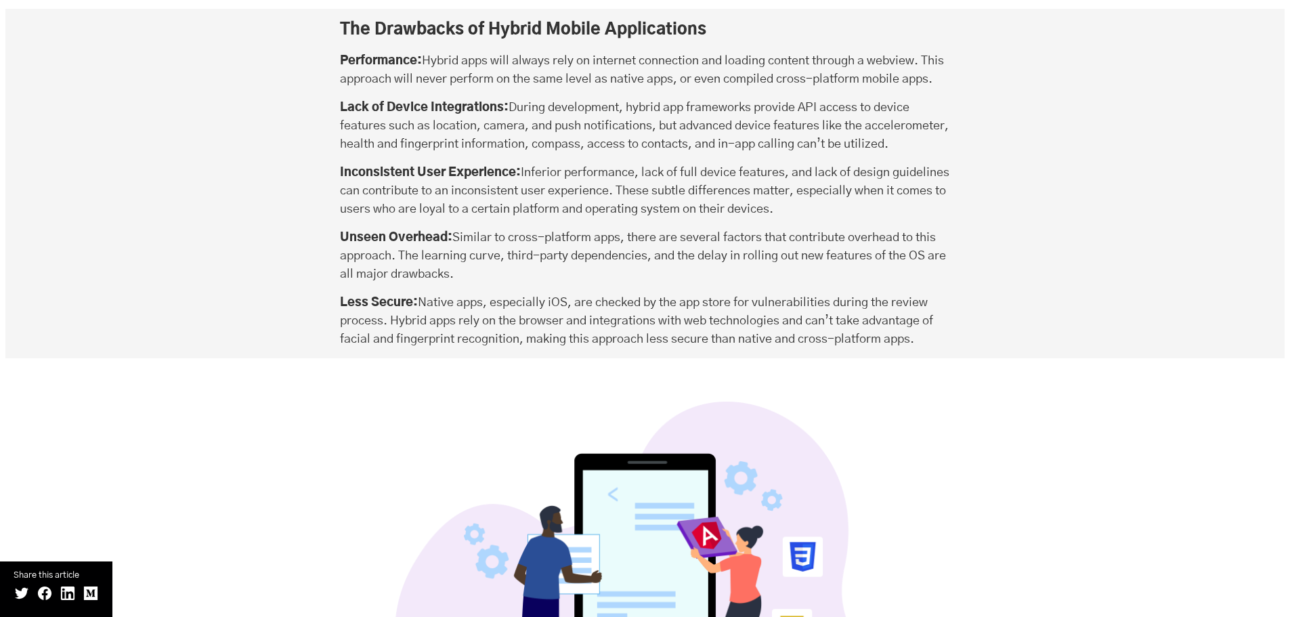
scroll to position [7516, 0]
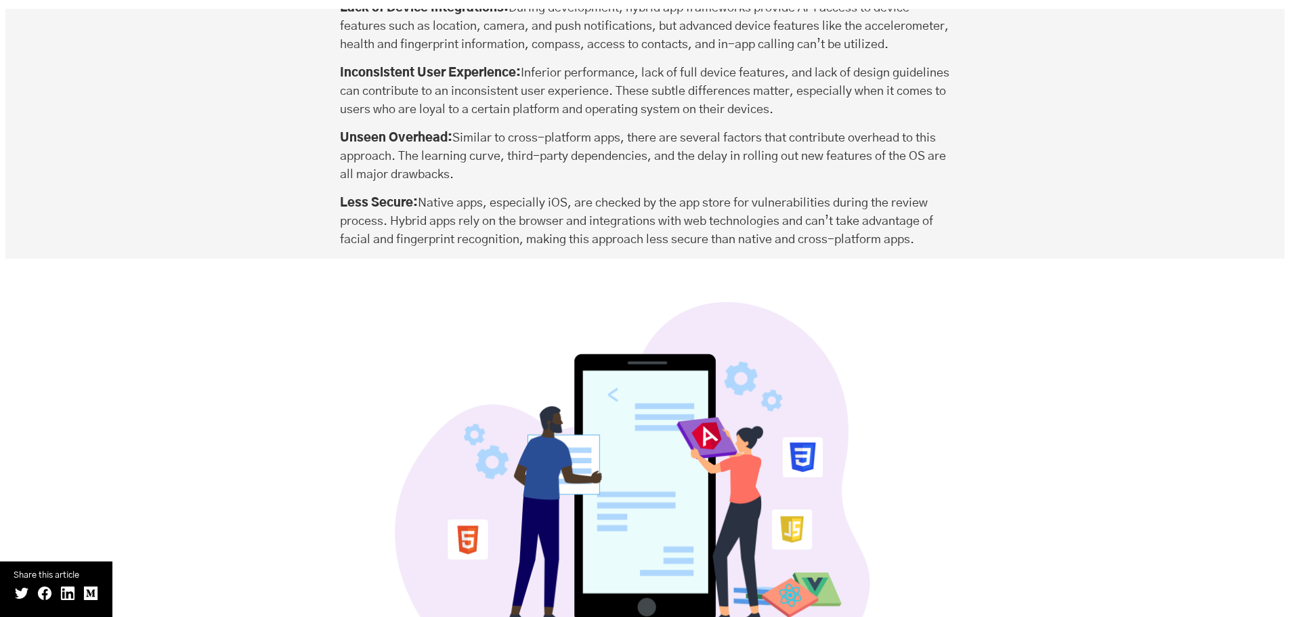
drag, startPoint x: 937, startPoint y: 232, endPoint x: 420, endPoint y: 177, distance: 519.6
drag, startPoint x: 518, startPoint y: 156, endPoint x: 454, endPoint y: 121, distance: 72.7
click at [454, 129] on p "Unseen Overhead: Similar to cross-platform apps, there are several factors that…" at bounding box center [645, 156] width 611 height 55
drag, startPoint x: 837, startPoint y: 93, endPoint x: 525, endPoint y: 60, distance: 313.2
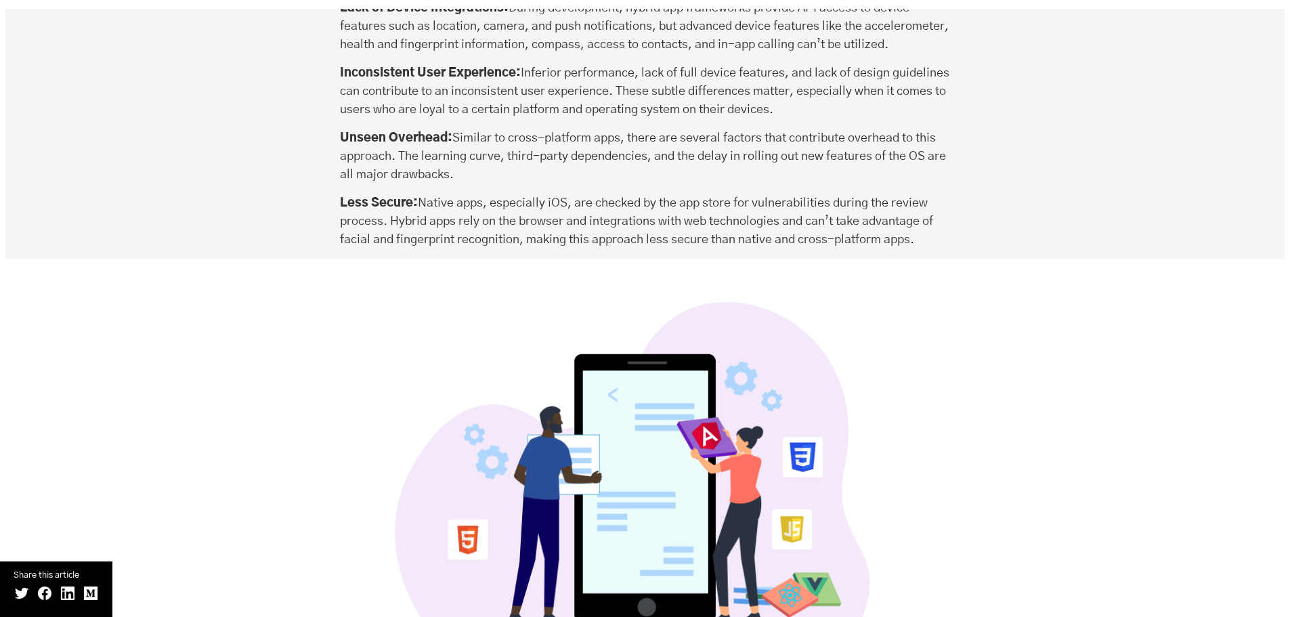
click at [525, 64] on p "Inconsistent User Experience: Inferior performance, lack of full device feature…" at bounding box center [645, 91] width 611 height 55
click at [835, 94] on p "Inconsistent User Experience: Inferior performance, lack of full device feature…" at bounding box center [645, 91] width 611 height 55
drag, startPoint x: 860, startPoint y: 94, endPoint x: 524, endPoint y: 53, distance: 338.4
click at [524, 64] on p "Inconsistent User Experience: Inferior performance, lack of full device feature…" at bounding box center [645, 91] width 611 height 55
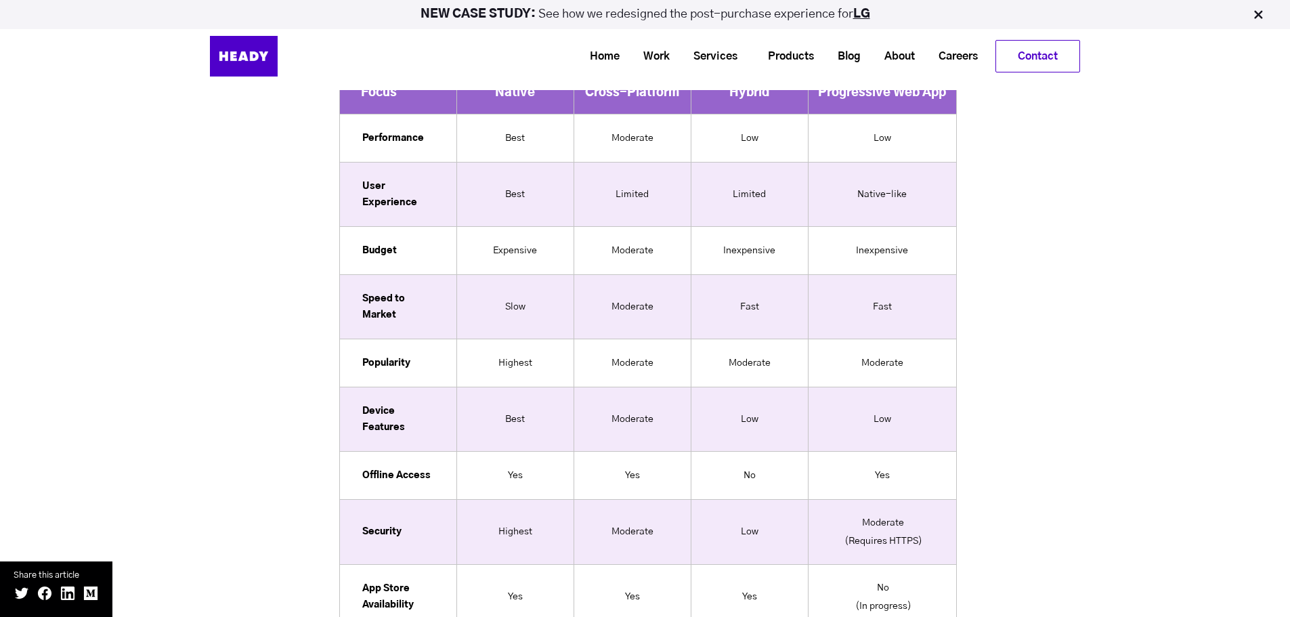
scroll to position [10901, 0]
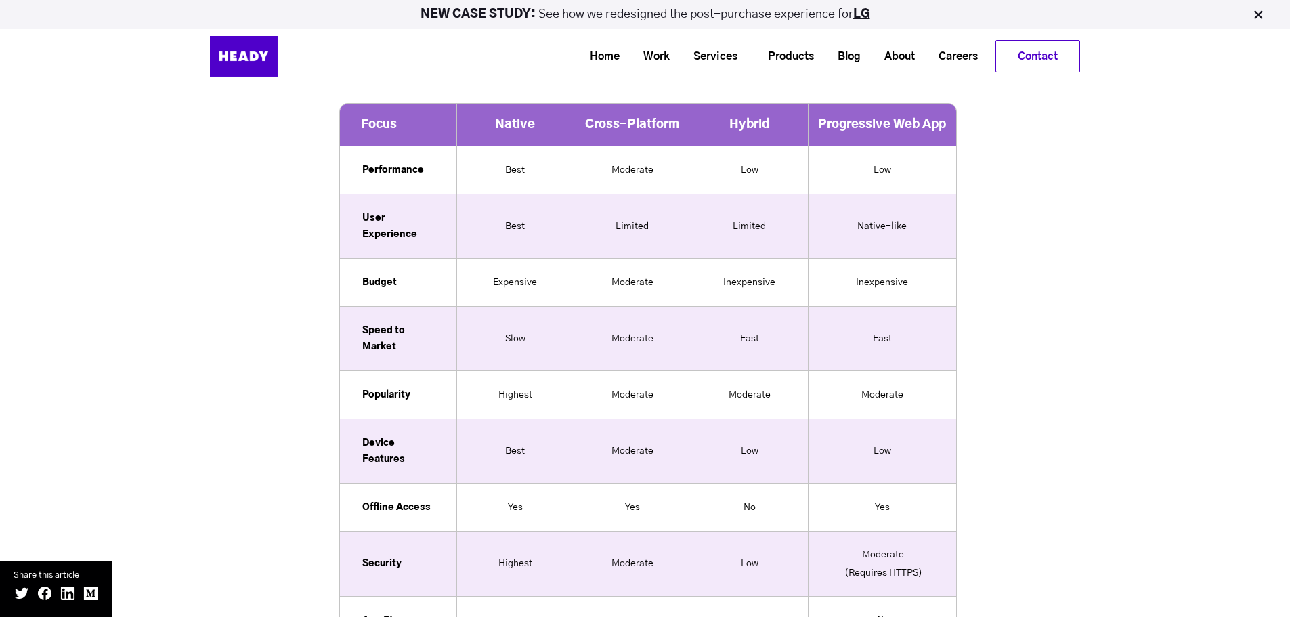
click at [520, 154] on td "Best" at bounding box center [514, 170] width 117 height 48
click at [749, 104] on th "Hybrid" at bounding box center [749, 125] width 117 height 43
click at [1054, 211] on div "So Which Mobile Application Strategy Is Best? Now that we have a clear understa…" at bounding box center [644, 138] width 1279 height 1435
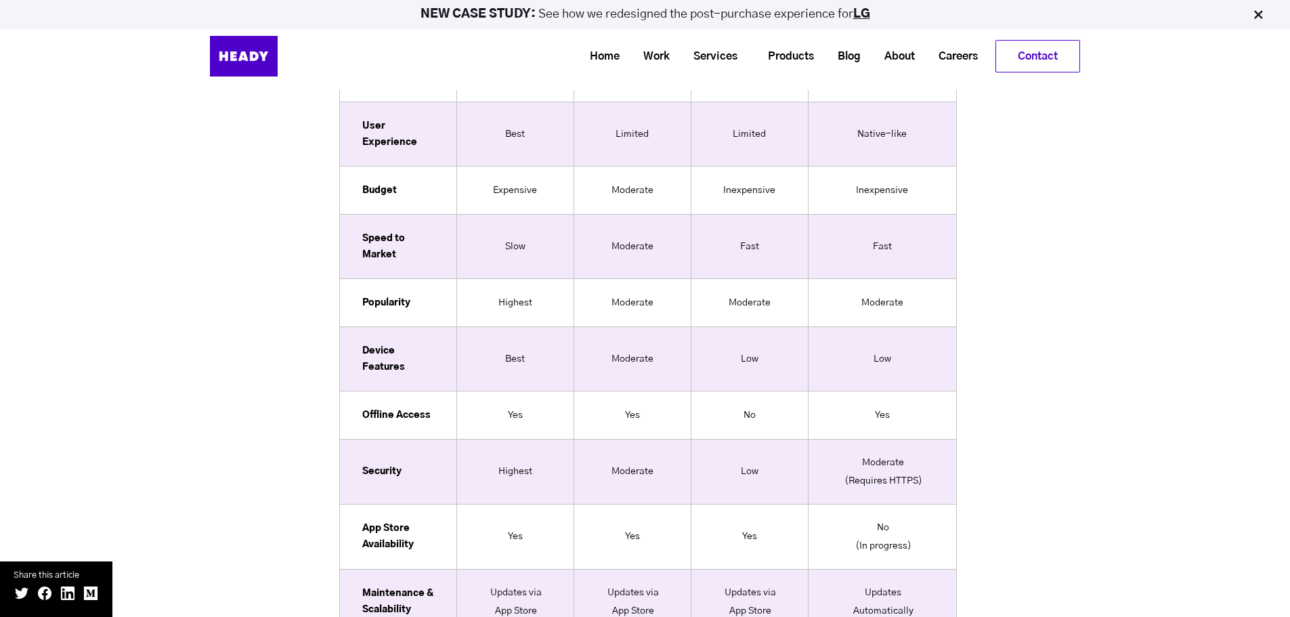
scroll to position [10969, 0]
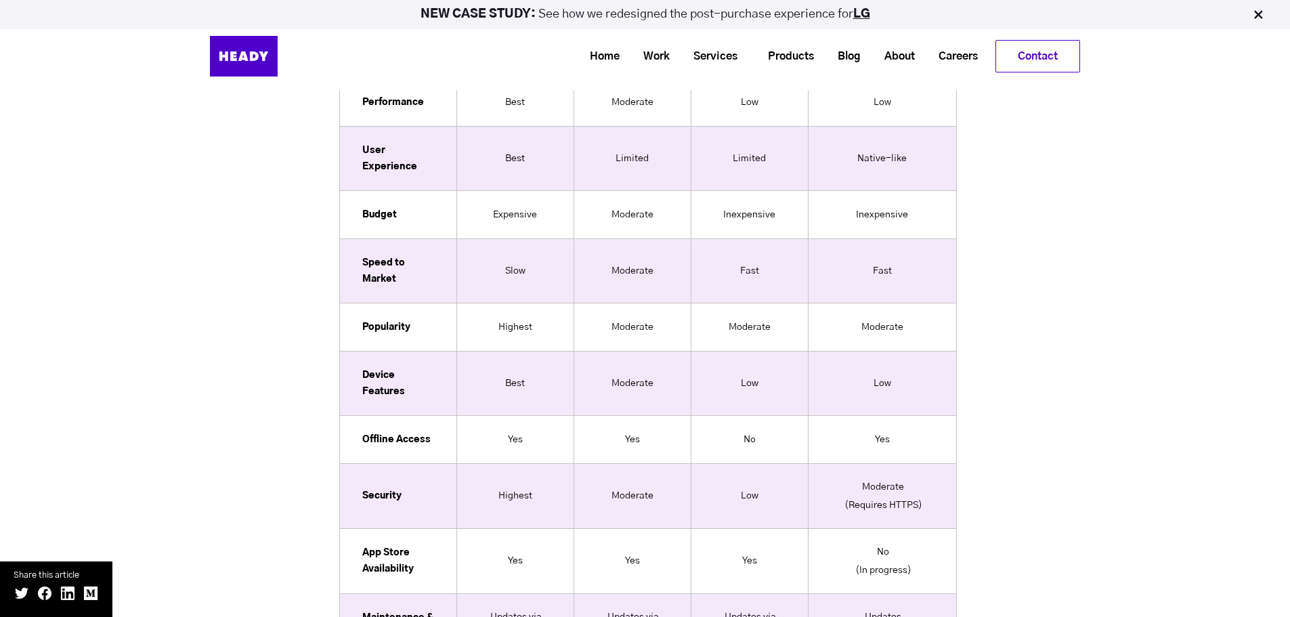
click at [519, 309] on td "Highest" at bounding box center [514, 327] width 117 height 48
click at [718, 360] on td "Low" at bounding box center [749, 383] width 117 height 64
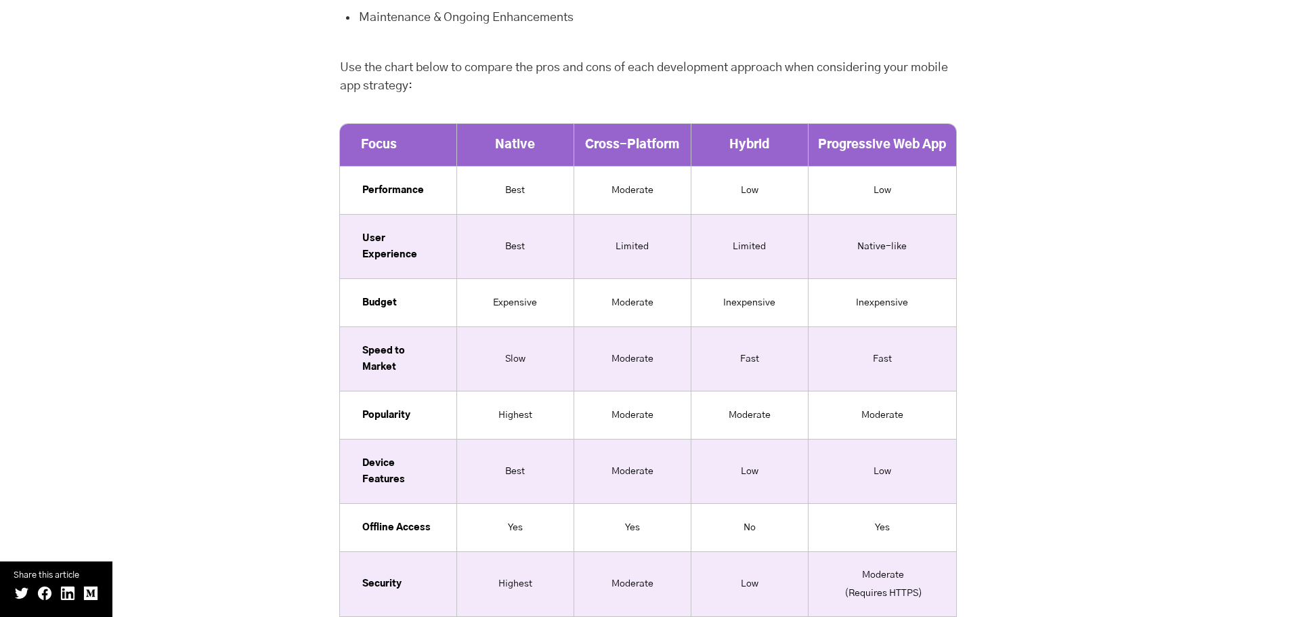
scroll to position [10901, 0]
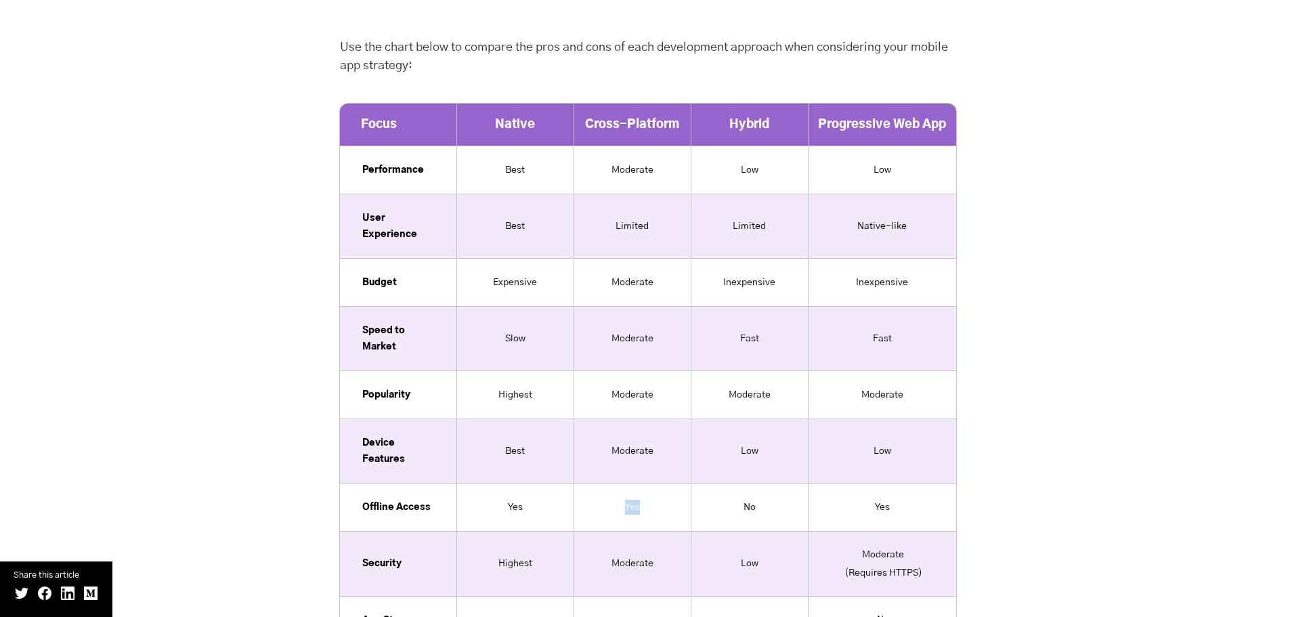
drag, startPoint x: 649, startPoint y: 498, endPoint x: 624, endPoint y: 489, distance: 26.8
click at [620, 489] on td "Yes" at bounding box center [632, 507] width 117 height 48
click at [666, 486] on td "Yes" at bounding box center [632, 507] width 117 height 48
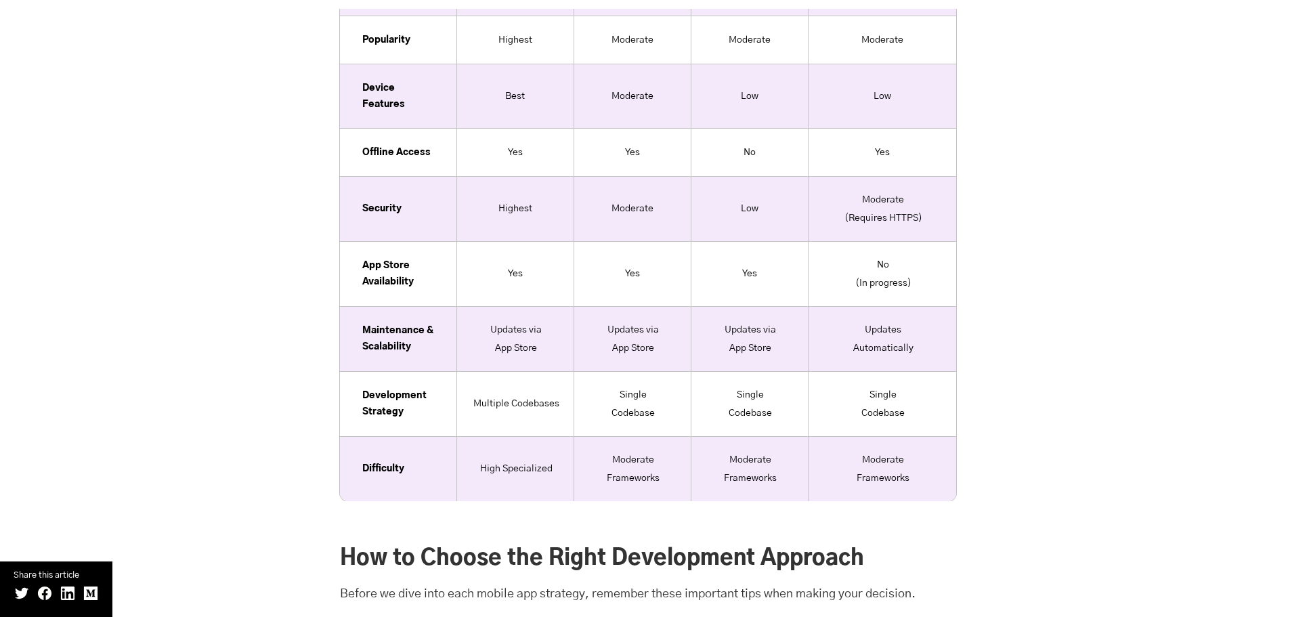
scroll to position [11308, 0]
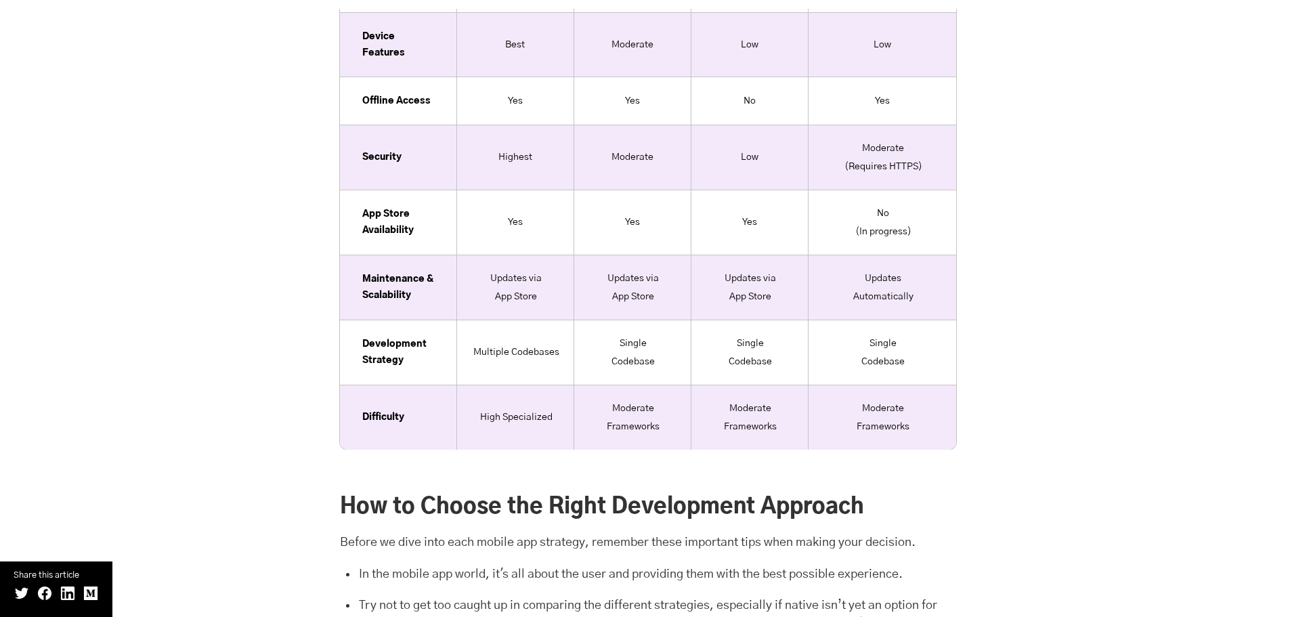
drag, startPoint x: 329, startPoint y: 85, endPoint x: 987, endPoint y: 425, distance: 740.4
copy body "Lore Ipsu Dolorsit Ametcon Adipis Elitsedd eiusm tempo inci utla — etd magn ali…"
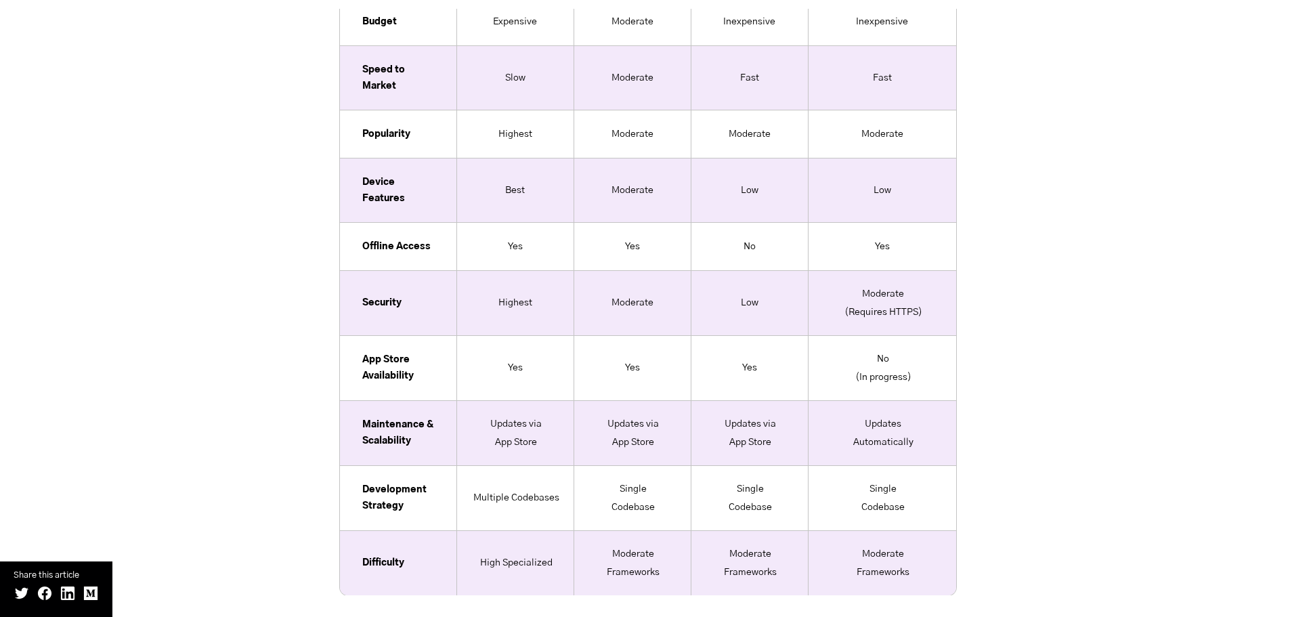
scroll to position [10834, 0]
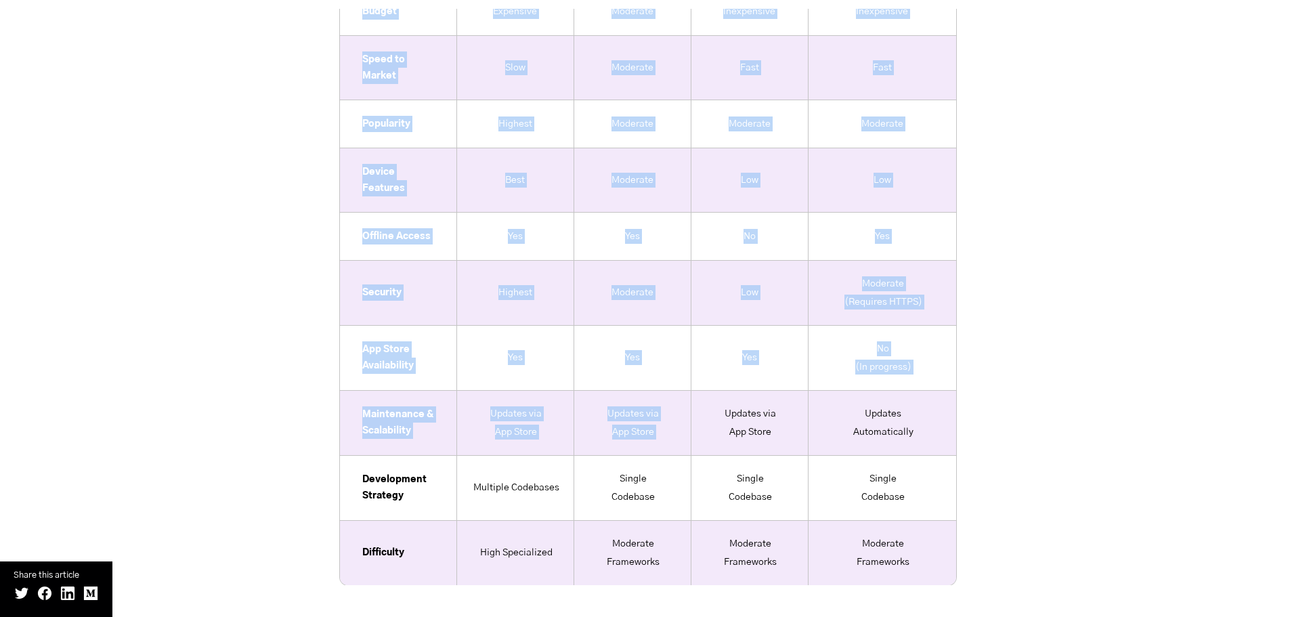
drag, startPoint x: 326, startPoint y: 137, endPoint x: 849, endPoint y: 419, distance: 593.8
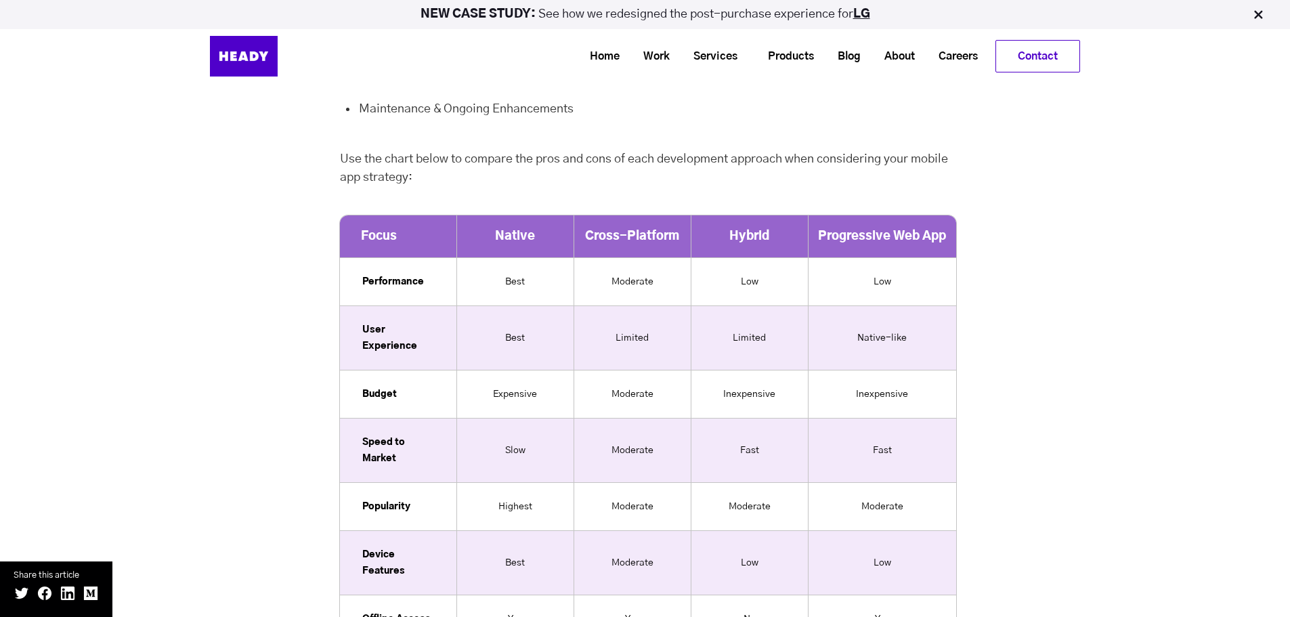
scroll to position [10766, 0]
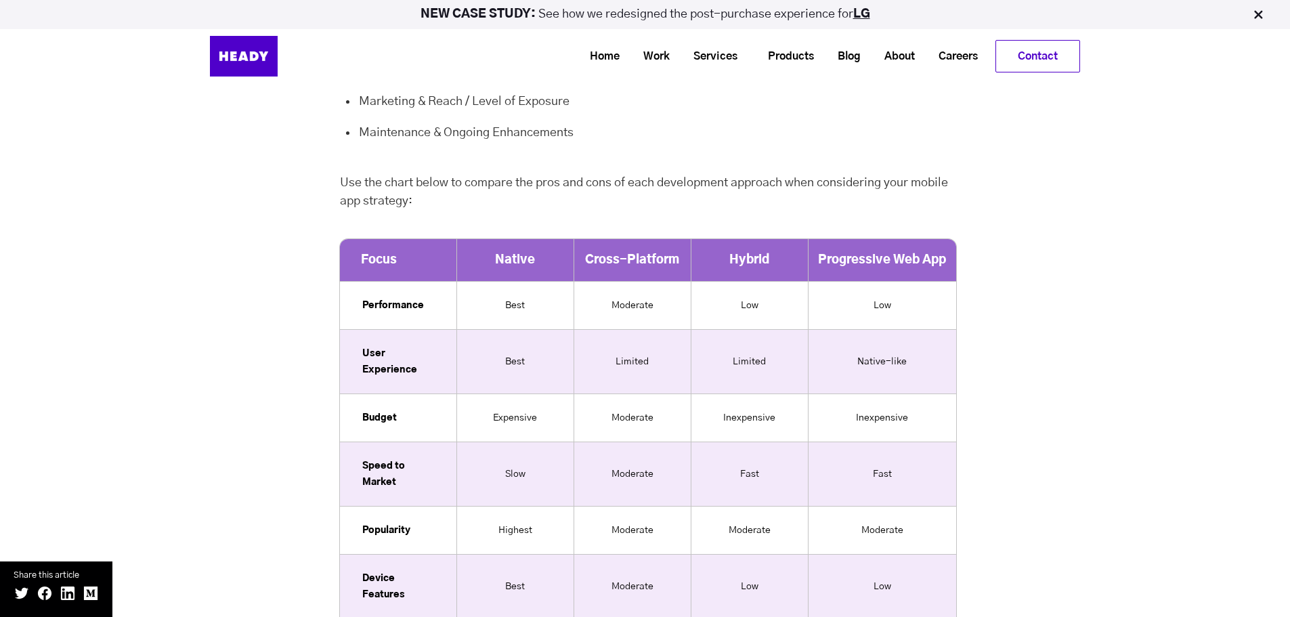
click at [755, 393] on td "Inexpensive" at bounding box center [749, 417] width 117 height 48
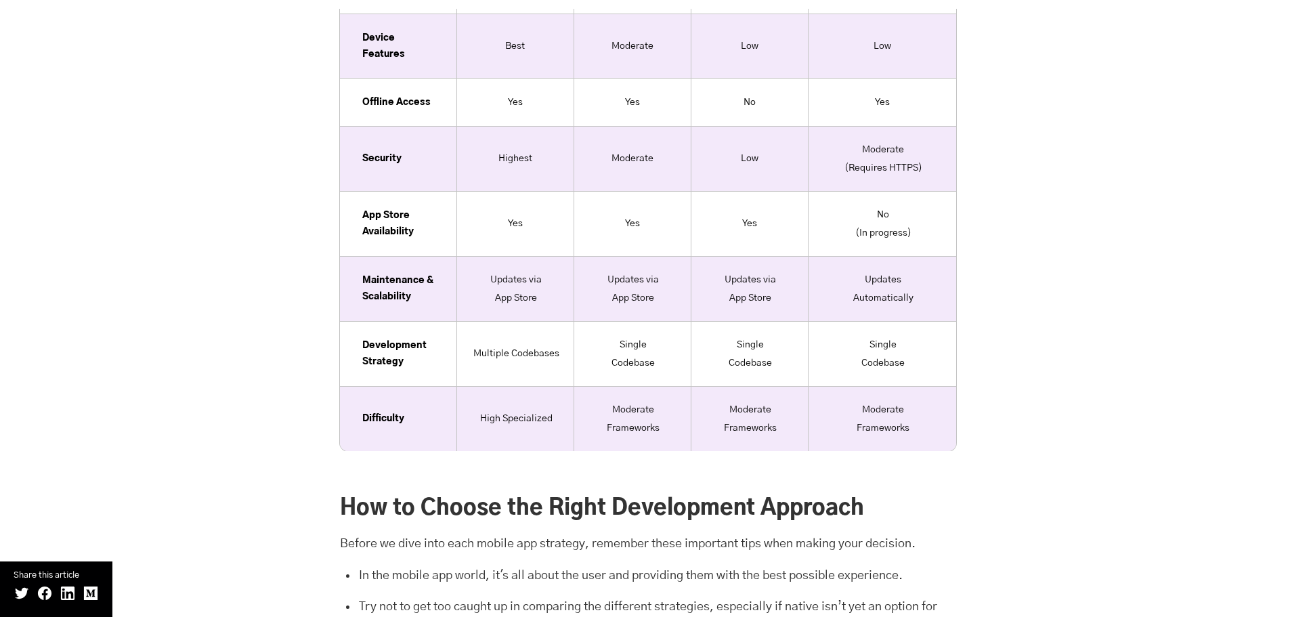
scroll to position [11308, 0]
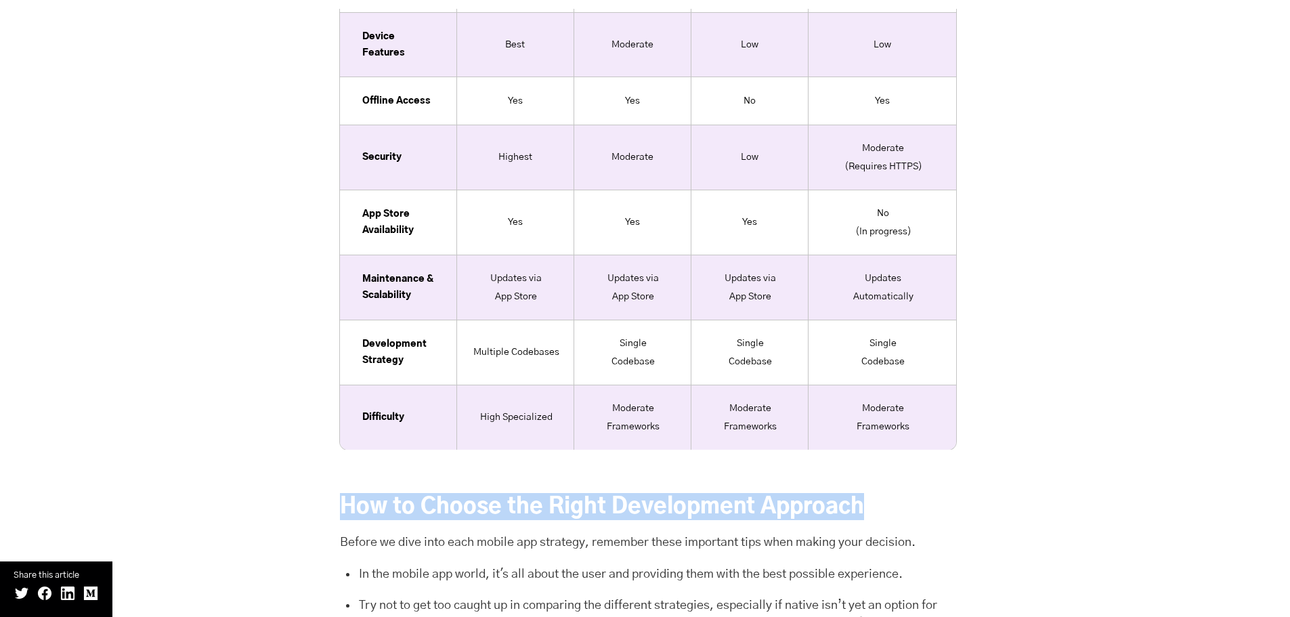
drag, startPoint x: 515, startPoint y: 477, endPoint x: 989, endPoint y: 475, distance: 474.0
click at [858, 498] on h2 "How to Choose the Right Development Approach" at bounding box center [628, 506] width 576 height 27
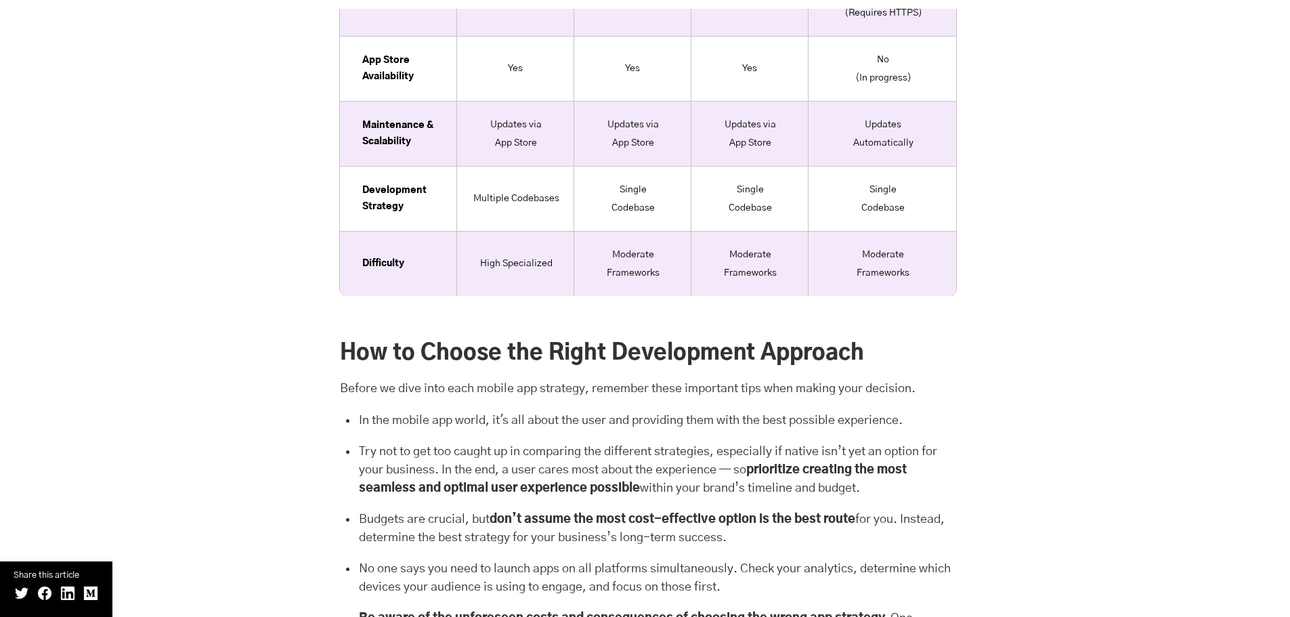
scroll to position [11578, 0]
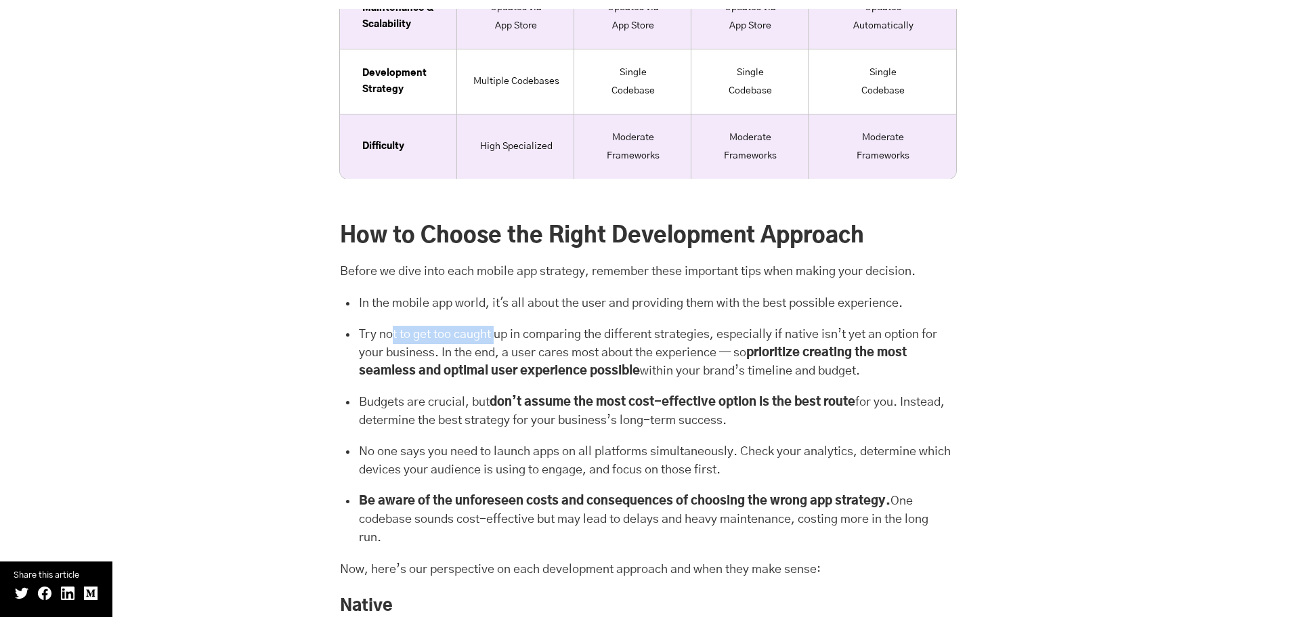
drag, startPoint x: 389, startPoint y: 312, endPoint x: 497, endPoint y: 313, distance: 108.3
click at [497, 326] on li "Try not to get too caught up in comparing the different strategies, especially …" at bounding box center [654, 355] width 594 height 58
click at [518, 326] on li "Try not to get too caught up in comparing the different strategies, especially …" at bounding box center [654, 355] width 594 height 58
drag, startPoint x: 840, startPoint y: 334, endPoint x: 922, endPoint y: 334, distance: 81.3
click at [922, 334] on li "Try not to get too caught up in comparing the different strategies, especially …" at bounding box center [654, 355] width 594 height 58
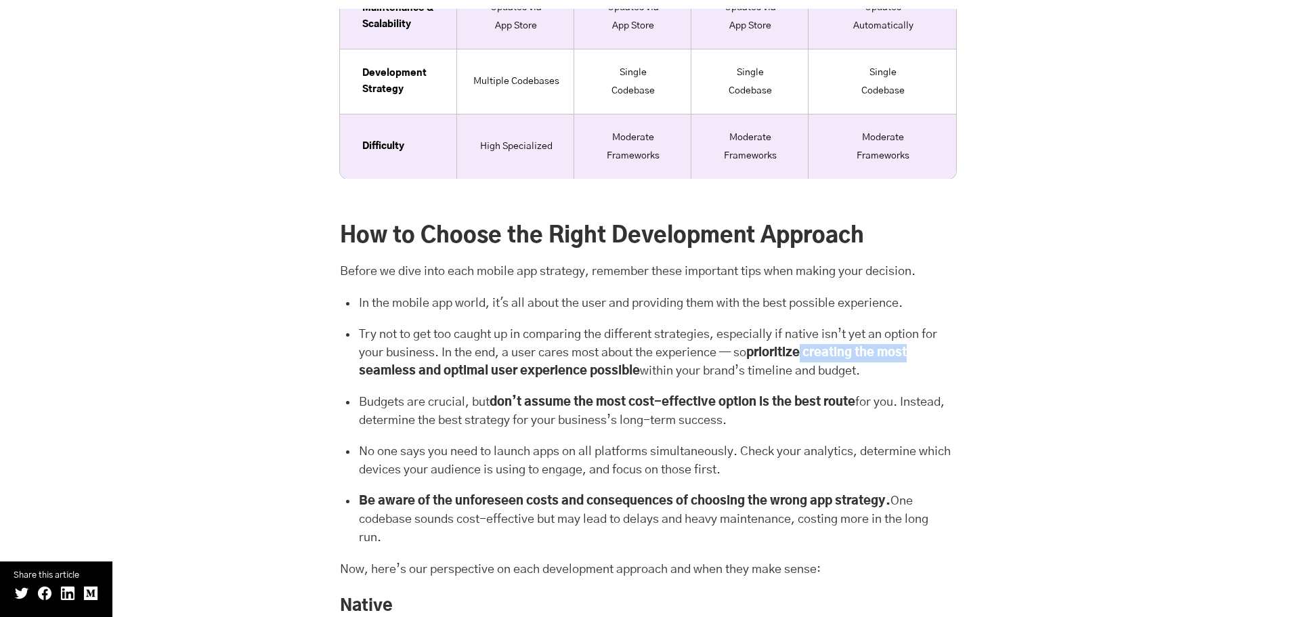
drag, startPoint x: 359, startPoint y: 357, endPoint x: 646, endPoint y: 350, distance: 287.2
click at [646, 350] on li "Try not to get too caught up in comparing the different strategies, especially …" at bounding box center [654, 355] width 594 height 58
click at [658, 396] on strong "don’t assume the most cost-effective option is the best route" at bounding box center [673, 402] width 366 height 12
drag, startPoint x: 685, startPoint y: 500, endPoint x: 794, endPoint y: 504, distance: 109.1
click at [794, 504] on li "Be aware of the unforeseen costs and consequences of choosing the wrong app str…" at bounding box center [654, 519] width 594 height 55
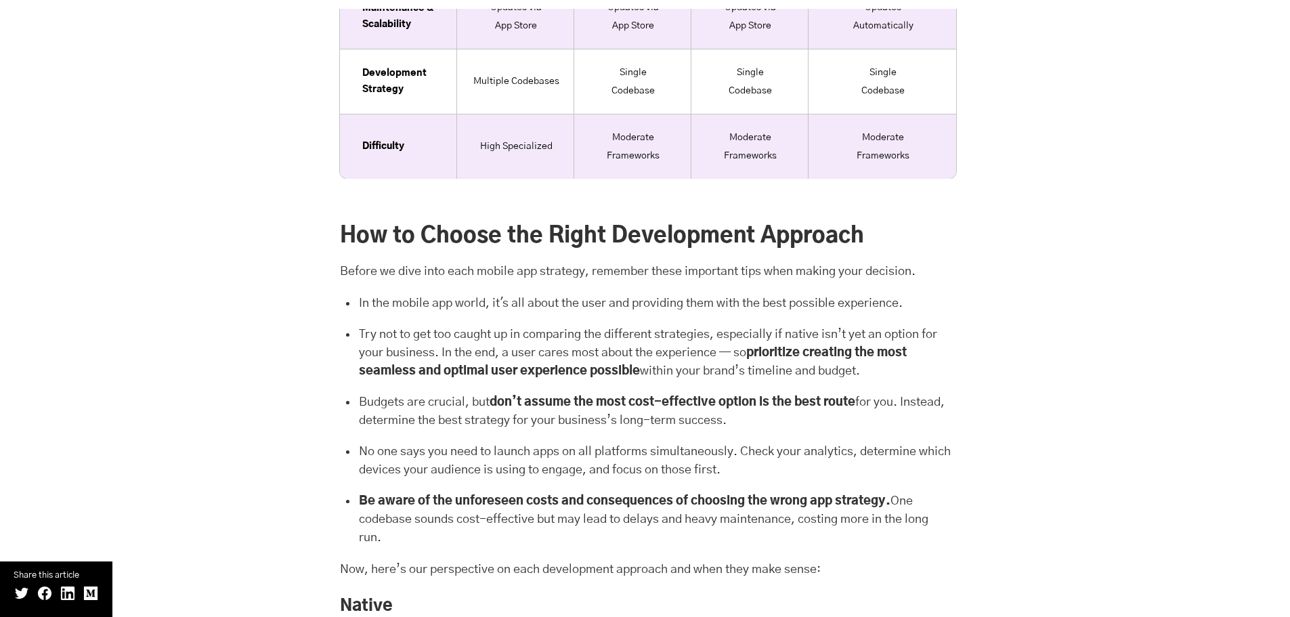
click at [805, 514] on li "Be aware of the unforeseen costs and consequences of choosing the wrong app str…" at bounding box center [654, 519] width 594 height 55
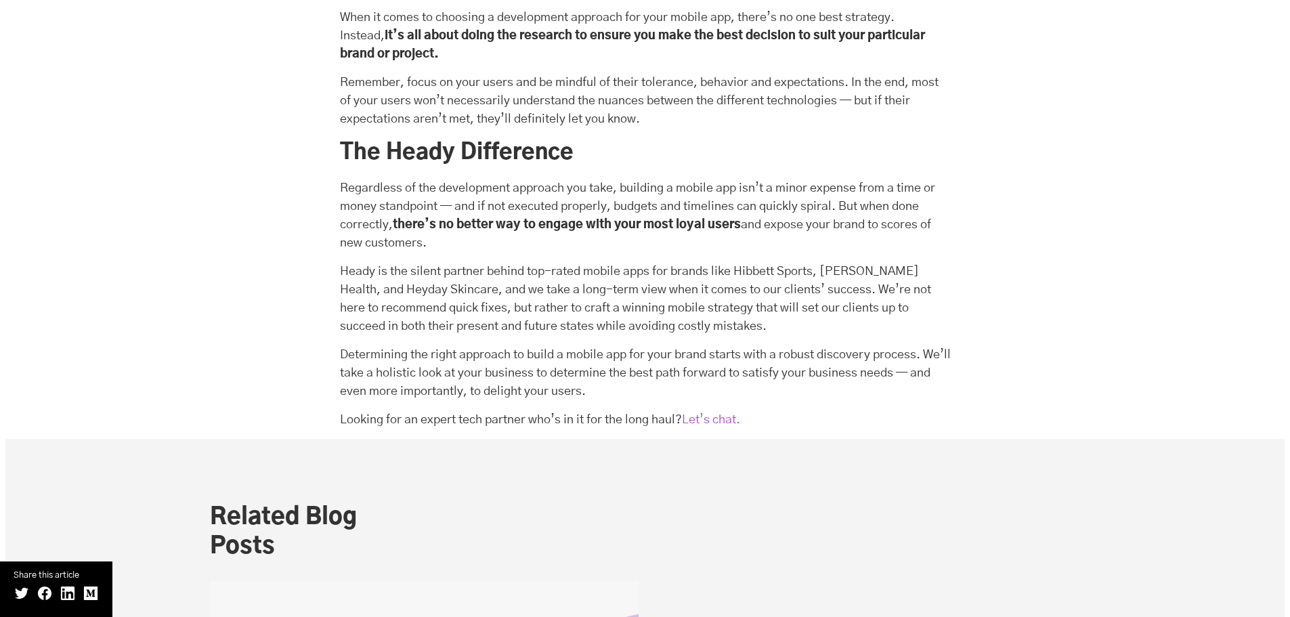
scroll to position [13271, 0]
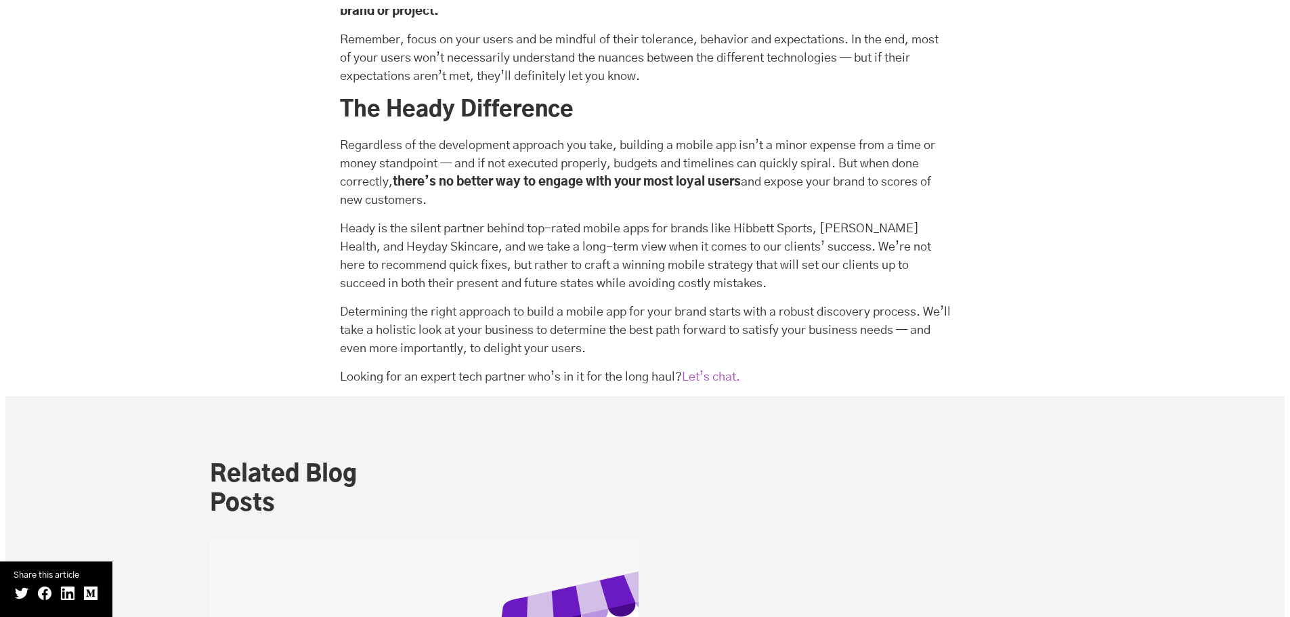
click at [783, 380] on p "Looking for an expert tech partner who’s in it for the long haul? Let’s chat." at bounding box center [645, 377] width 611 height 18
